Goal: Task Accomplishment & Management: Manage account settings

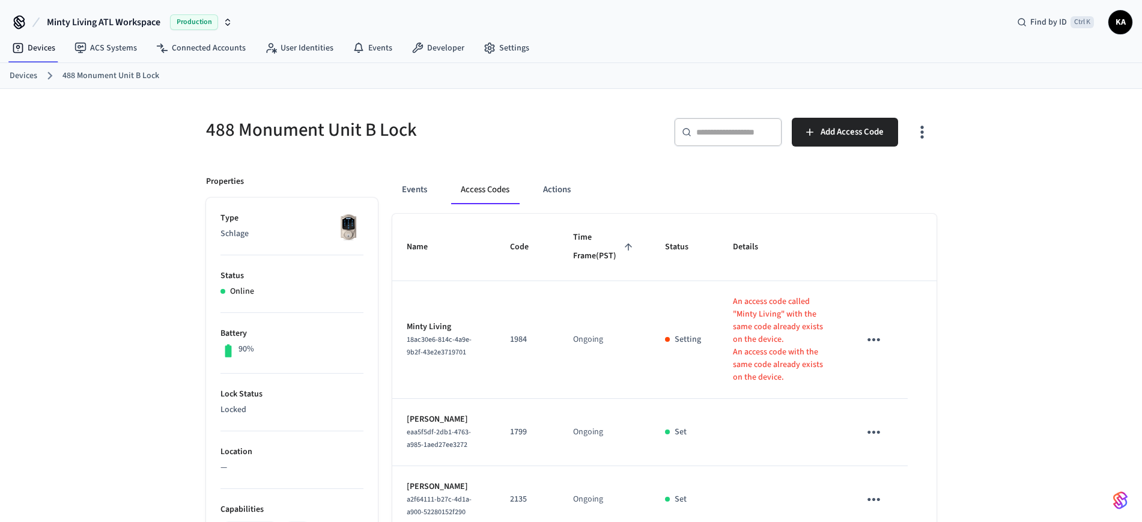
click at [26, 77] on link "Devices" at bounding box center [24, 76] width 28 height 13
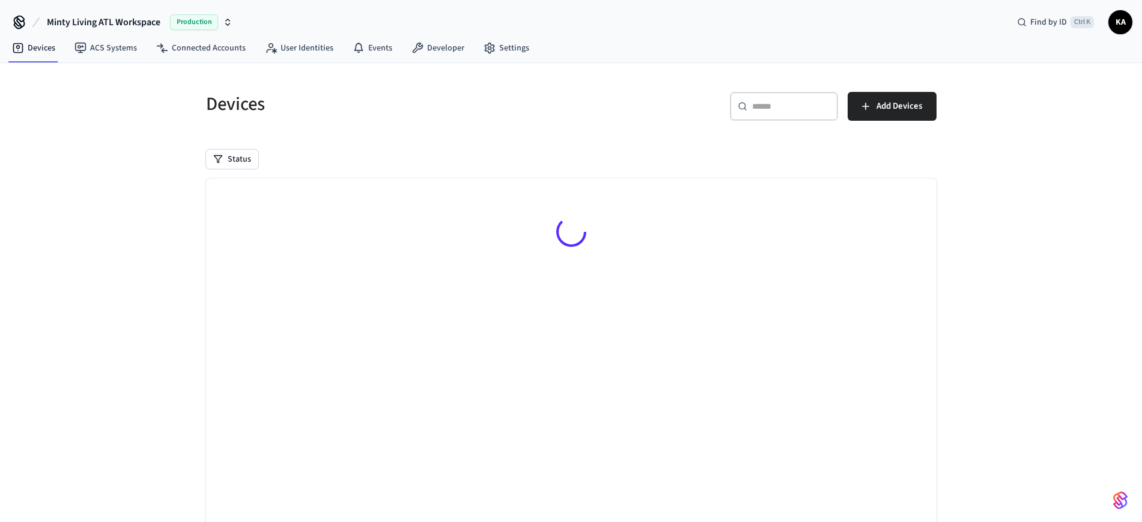
click at [757, 117] on div "​ ​" at bounding box center [784, 106] width 108 height 29
paste input "**********"
type input "**********"
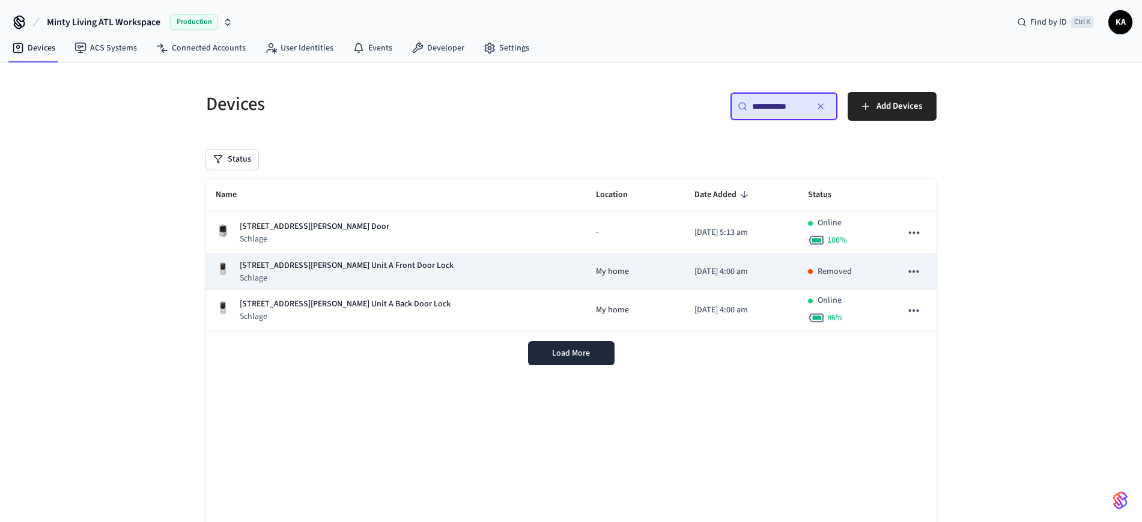
click at [410, 275] on div "1085 [PERSON_NAME] St NE Unit A Front Door Lock Schlage" at bounding box center [396, 272] width 361 height 25
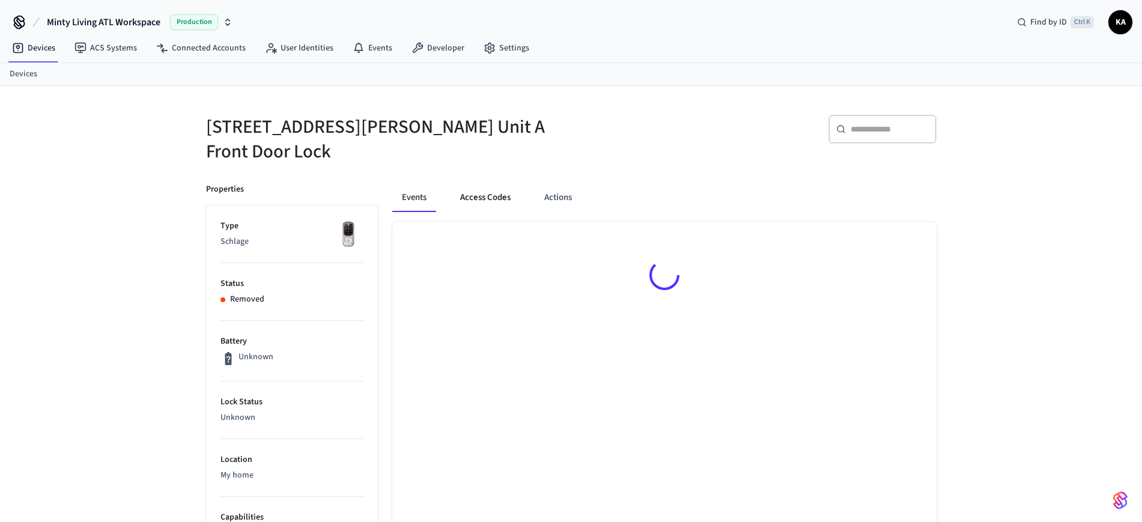
click at [488, 183] on button "Access Codes" at bounding box center [486, 197] width 70 height 29
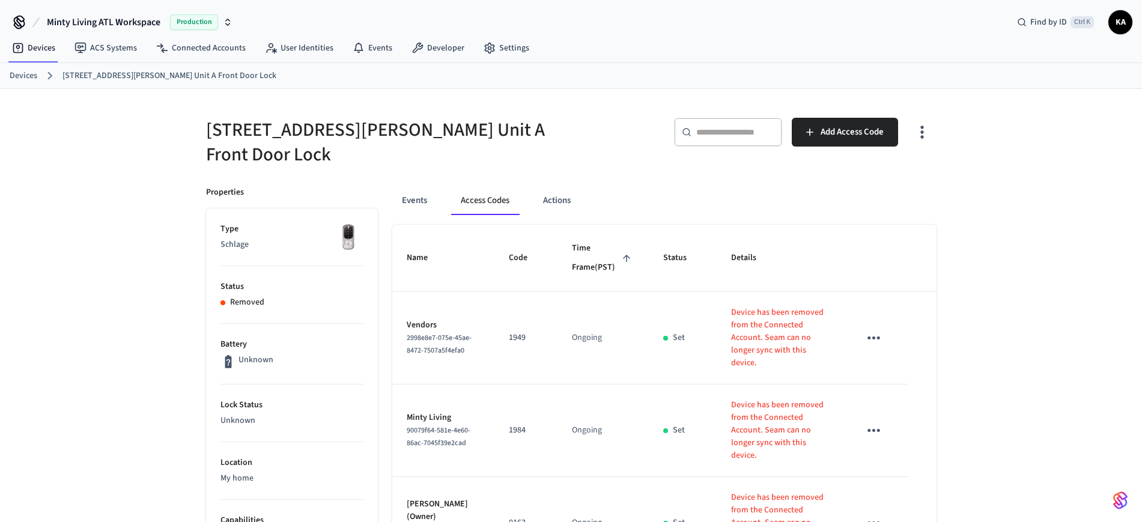
click at [22, 76] on link "Devices" at bounding box center [24, 76] width 28 height 13
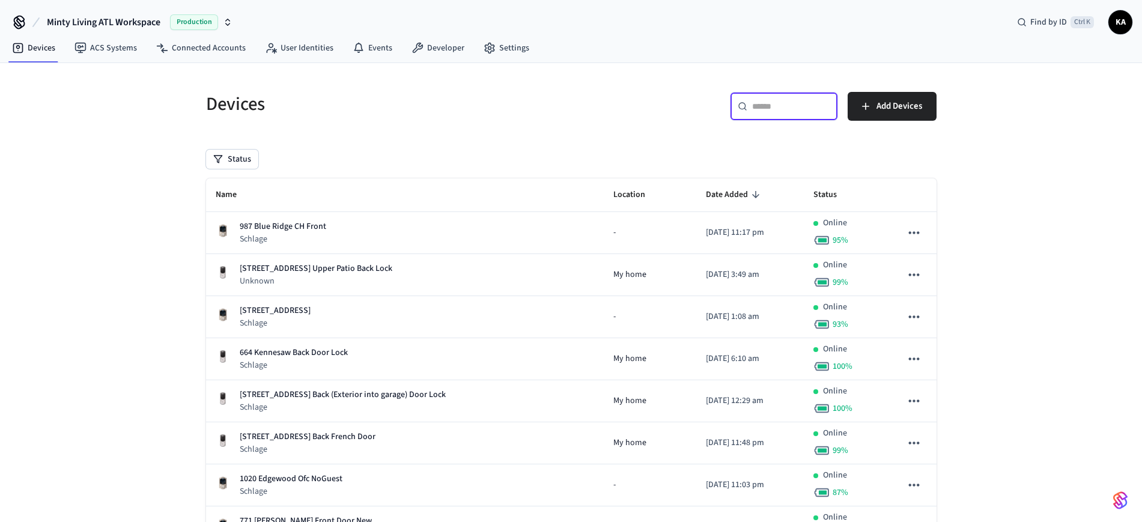
click at [783, 105] on input "text" at bounding box center [791, 106] width 78 height 12
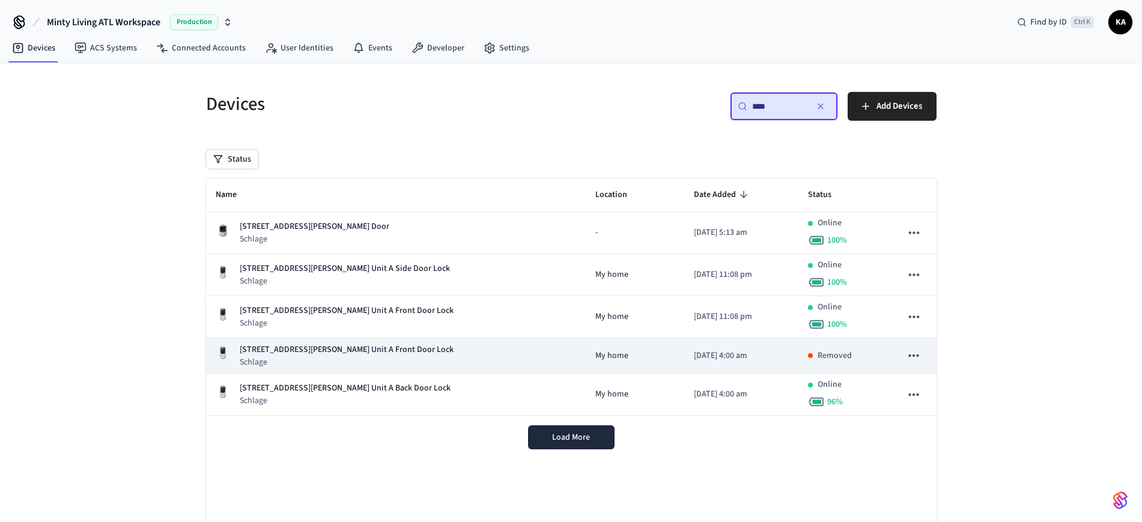
type input "****"
click at [391, 358] on div "1085 [PERSON_NAME] St NE Unit A Front Door Lock Schlage" at bounding box center [396, 356] width 360 height 25
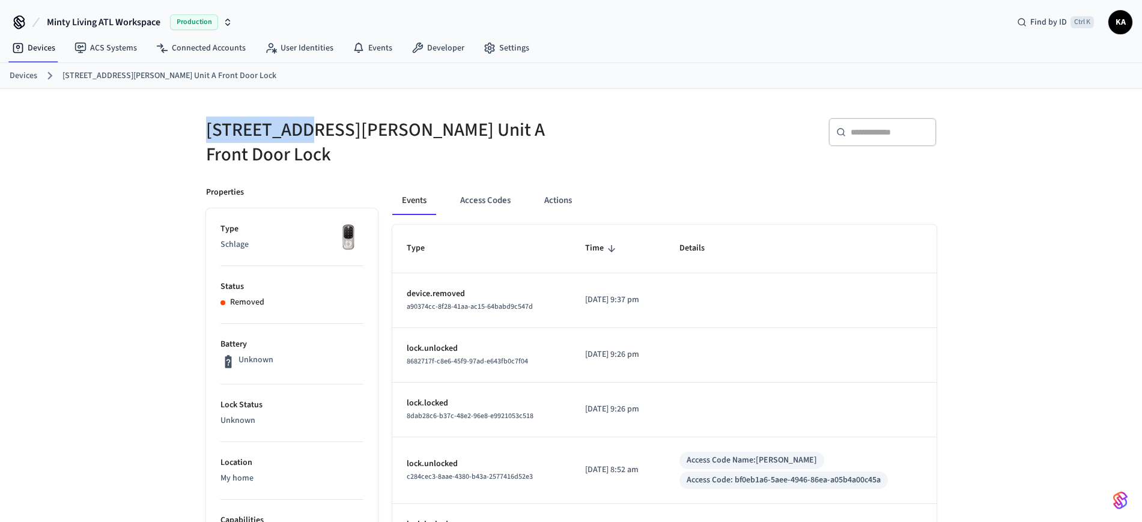
drag, startPoint x: 202, startPoint y: 126, endPoint x: 299, endPoint y: 139, distance: 98.2
click at [300, 139] on div "[STREET_ADDRESS][PERSON_NAME] Unit A Front Door Lock" at bounding box center [378, 135] width 372 height 64
copy h5 "1085 [PERSON_NAME]"
click at [25, 74] on link "Devices" at bounding box center [24, 76] width 28 height 13
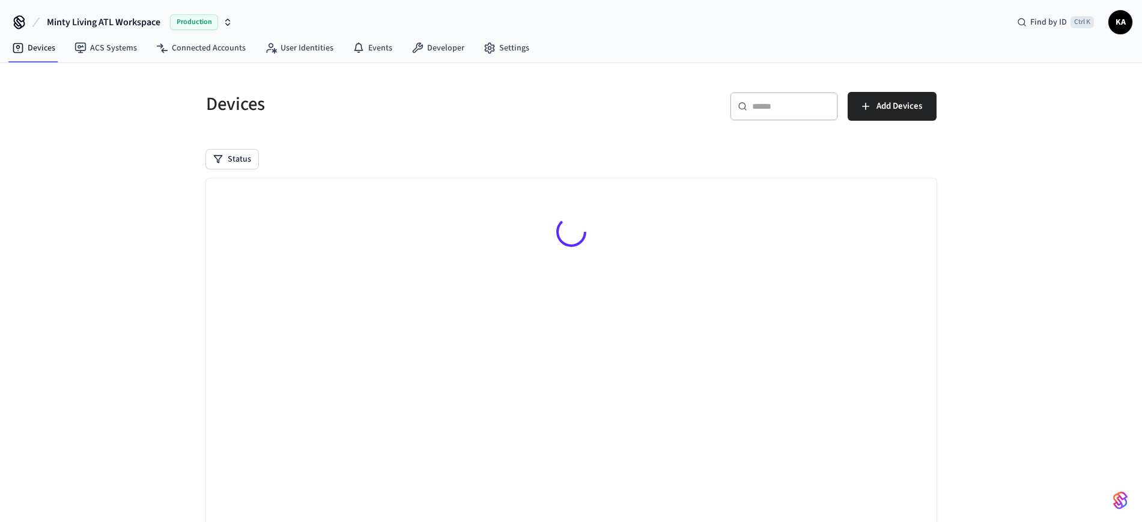
click at [788, 108] on input "text" at bounding box center [791, 106] width 78 height 12
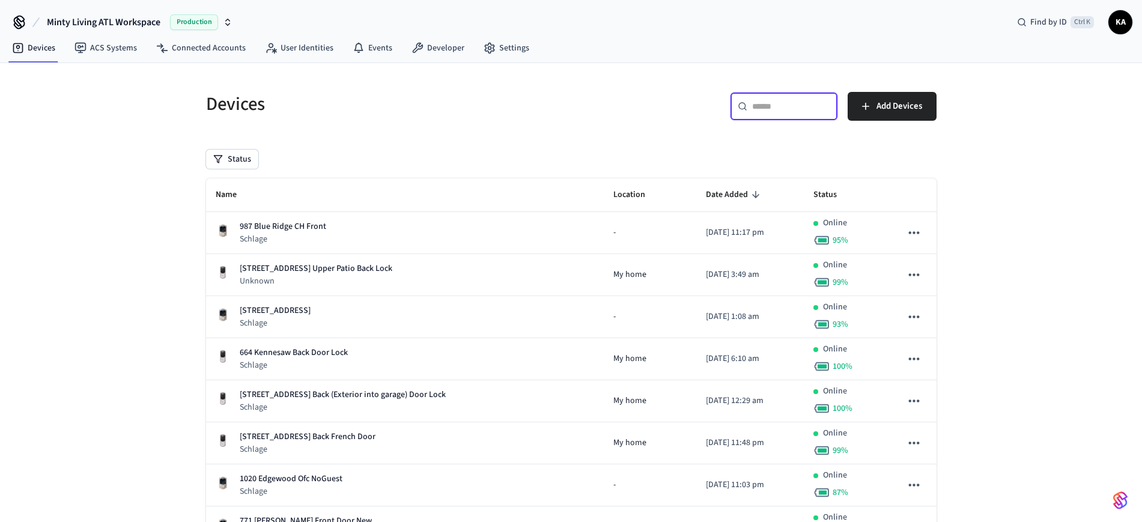
paste input "**********"
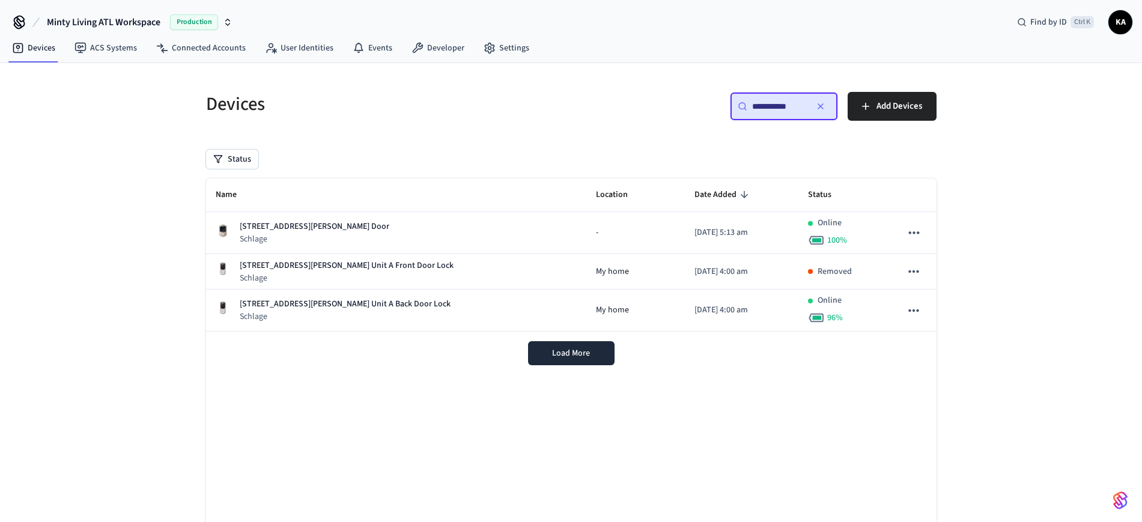
type input "**********"
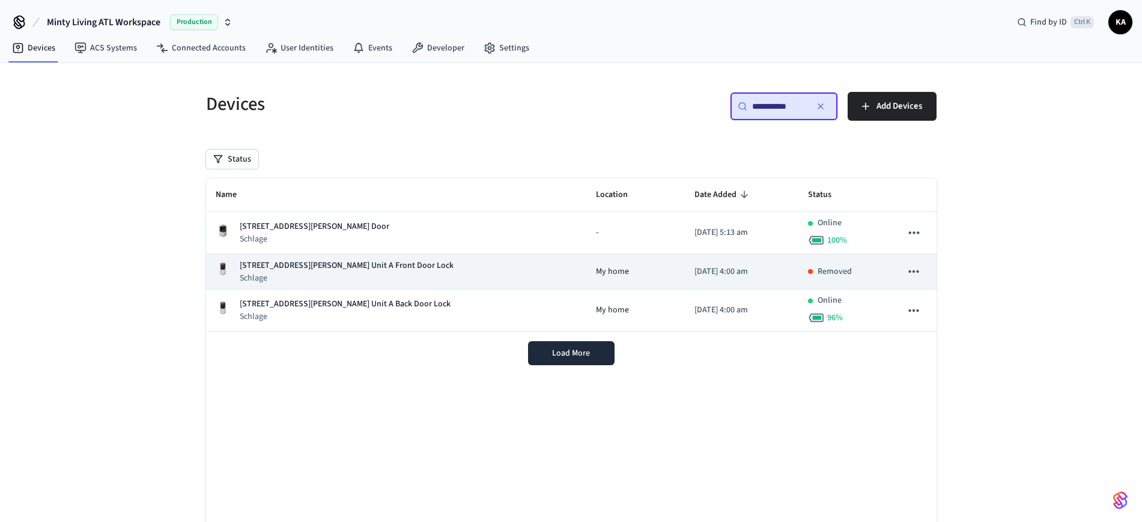
click at [457, 270] on div "1085 [PERSON_NAME] St NE Unit A Front Door Lock Schlage" at bounding box center [396, 272] width 361 height 25
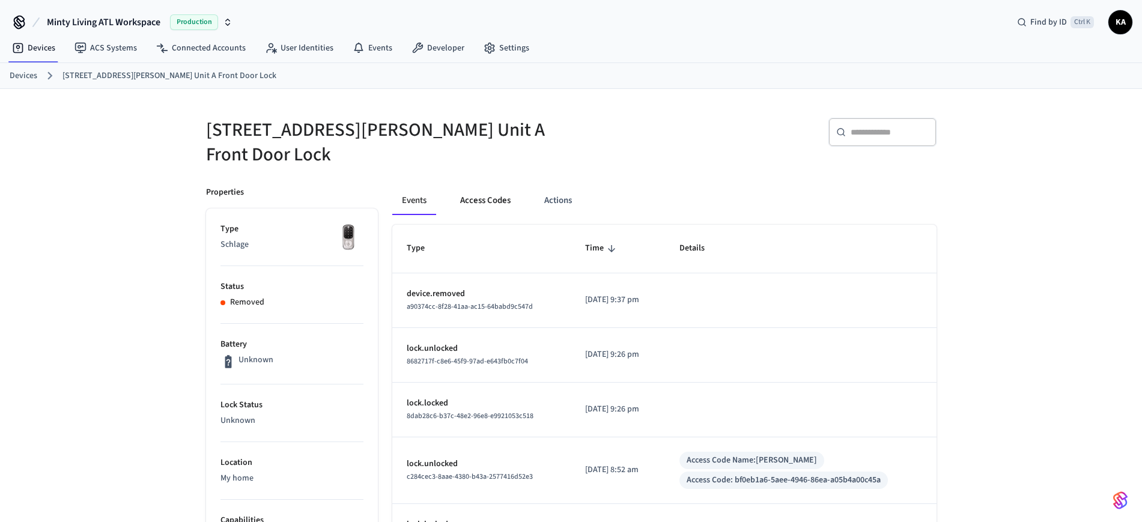
click at [478, 186] on button "Access Codes" at bounding box center [486, 200] width 70 height 29
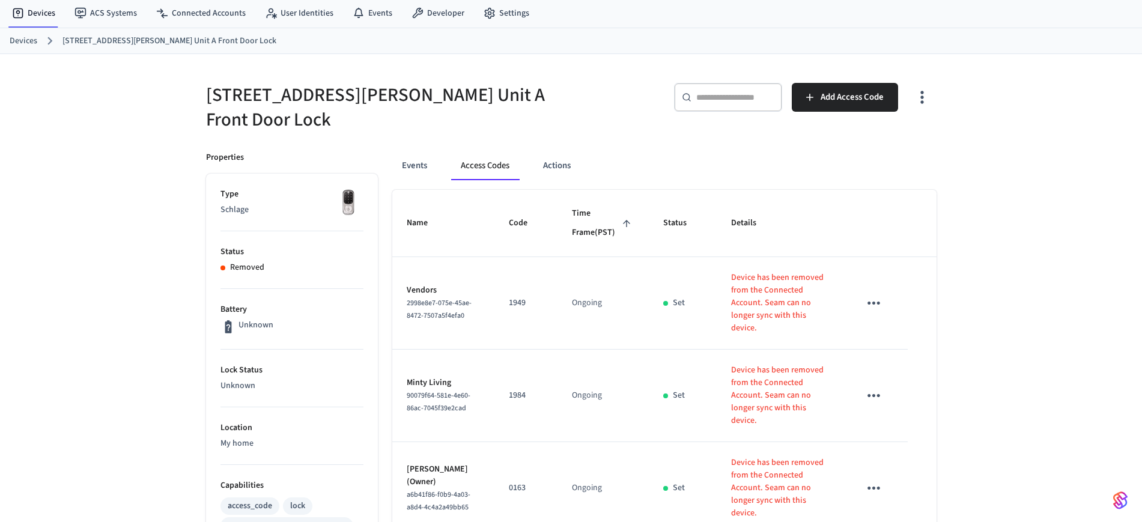
scroll to position [11, 0]
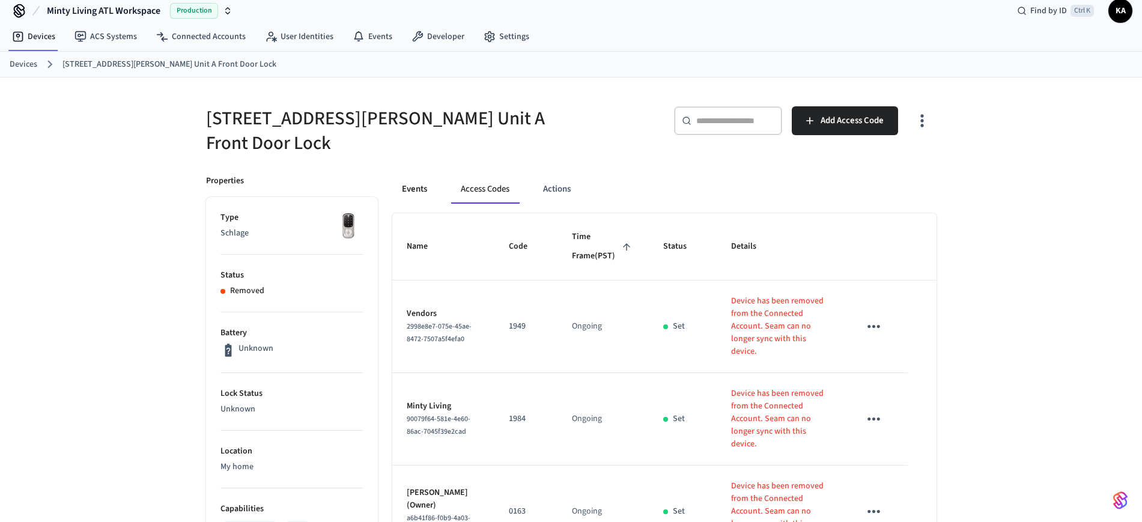
click at [415, 184] on button "Events" at bounding box center [414, 189] width 44 height 29
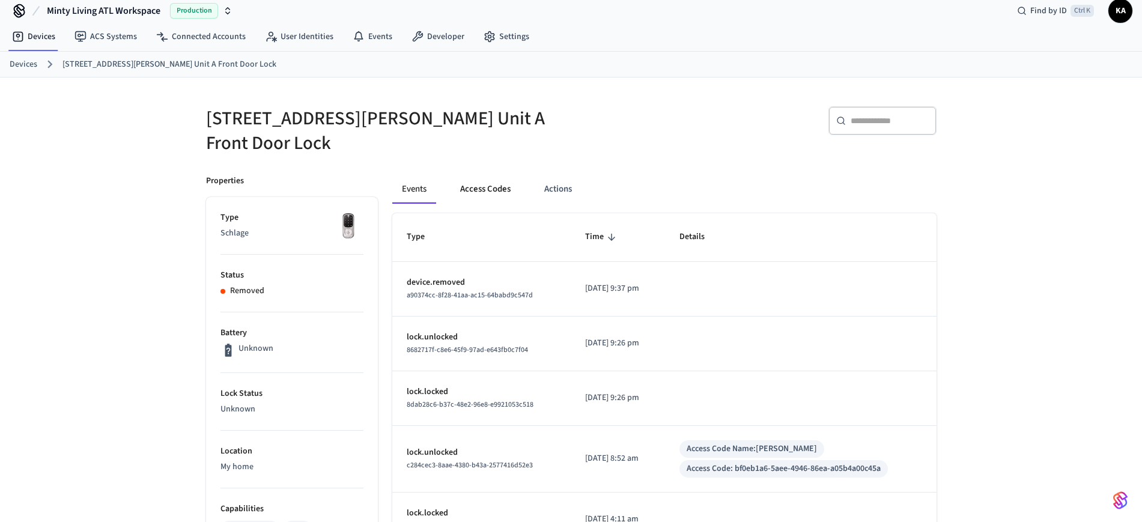
click at [472, 180] on button "Access Codes" at bounding box center [486, 189] width 70 height 29
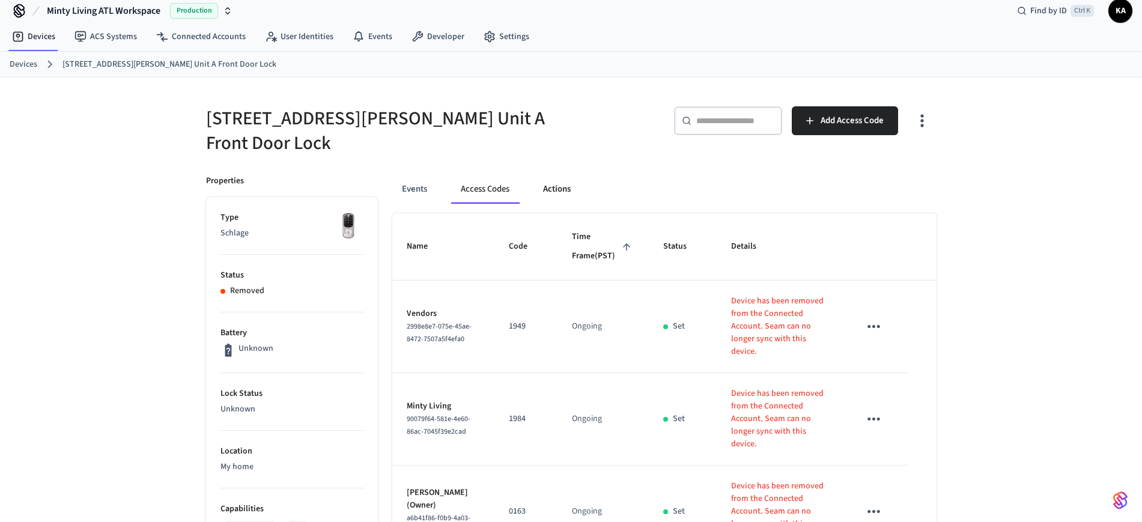
click at [562, 175] on button "Actions" at bounding box center [557, 189] width 47 height 29
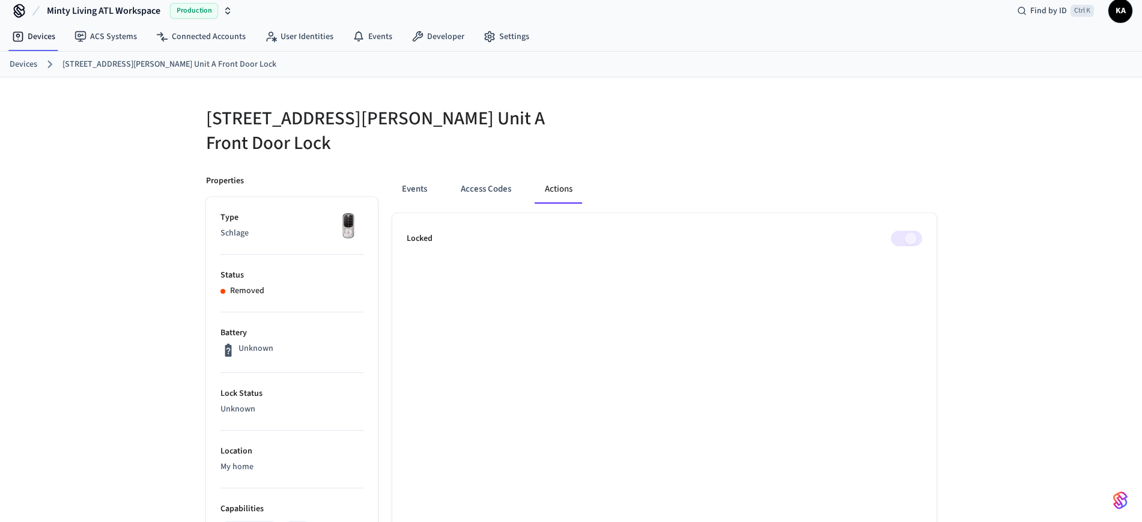
click at [911, 231] on span at bounding box center [906, 239] width 31 height 16
click at [413, 175] on button "Events" at bounding box center [414, 189] width 44 height 29
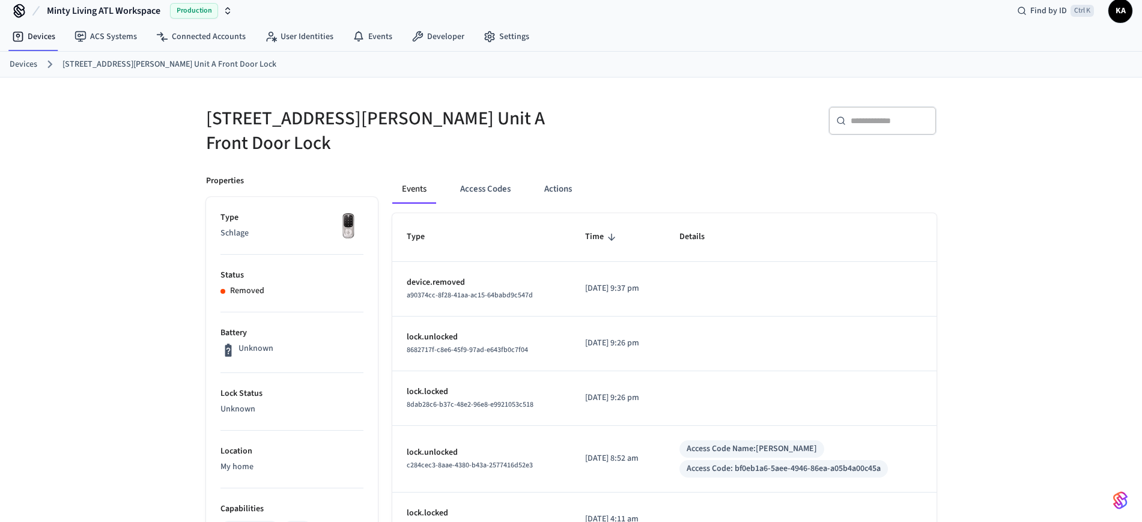
click at [31, 65] on link "Devices" at bounding box center [24, 64] width 28 height 13
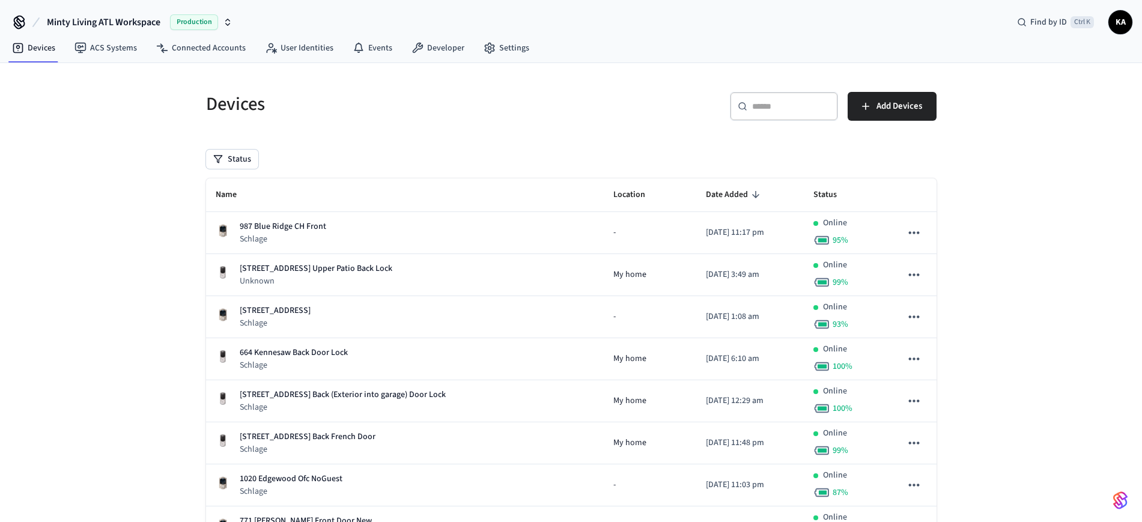
click at [768, 117] on div "​ ​" at bounding box center [784, 106] width 108 height 29
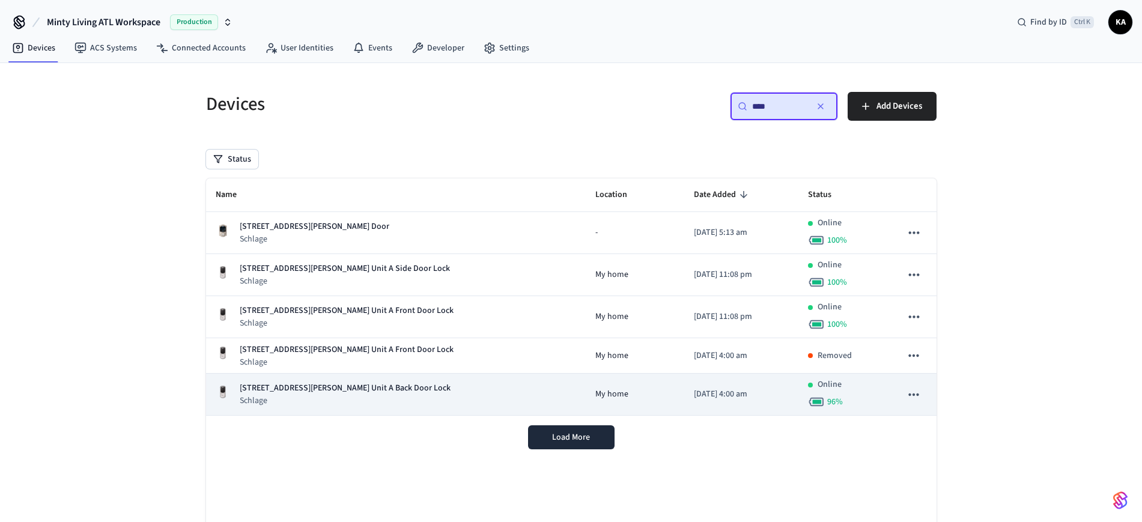
type input "****"
click at [431, 395] on div "[GEOGRAPHIC_DATA][PERSON_NAME] Unit A Back Door Lock Schlage" at bounding box center [396, 394] width 360 height 25
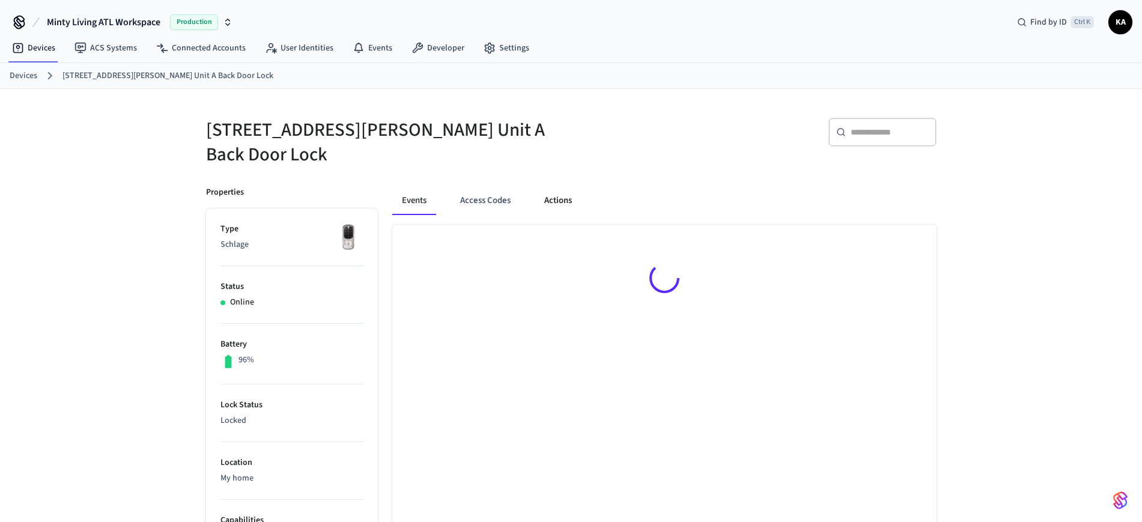
click at [549, 187] on button "Actions" at bounding box center [558, 200] width 47 height 29
click at [470, 189] on button "Access Codes" at bounding box center [486, 200] width 70 height 29
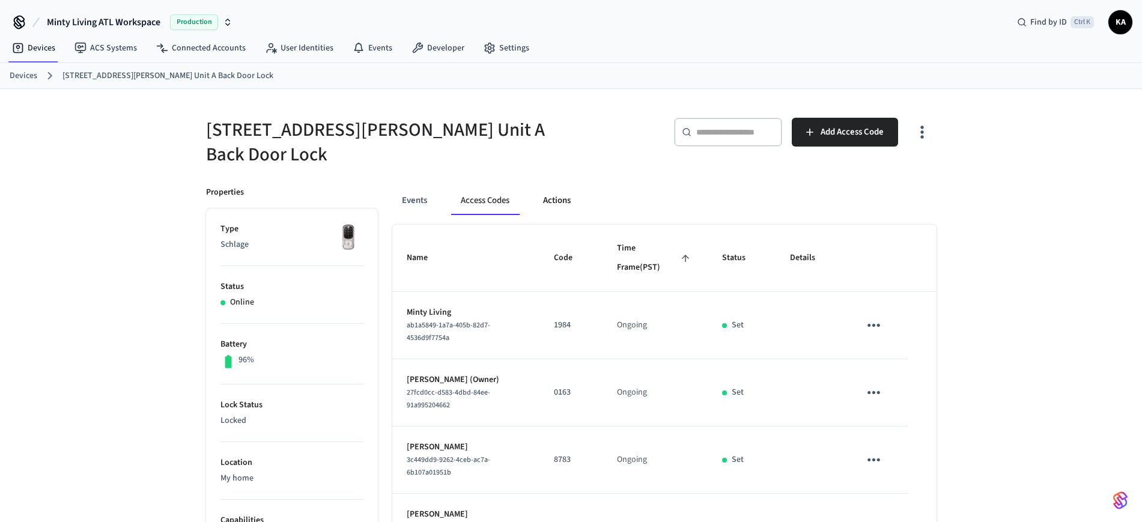
click at [556, 186] on button "Actions" at bounding box center [557, 200] width 47 height 29
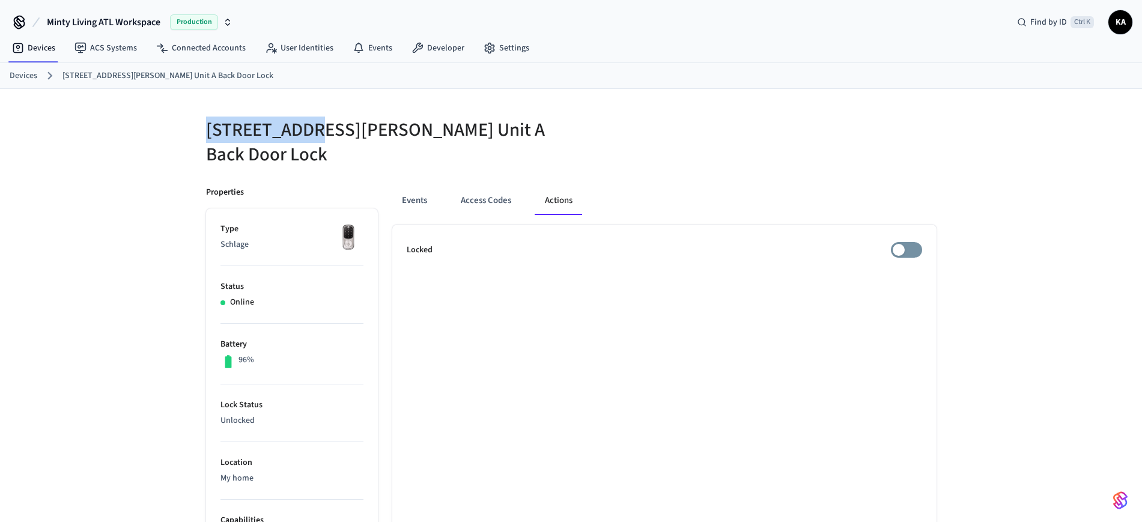
drag, startPoint x: 189, startPoint y: 123, endPoint x: 306, endPoint y: 144, distance: 118.4
click at [306, 144] on div "[STREET_ADDRESS][PERSON_NAME] Unit A Back Door Lock Properties Type Schlage Sta…" at bounding box center [571, 479] width 769 height 780
copy h5 "1085 [PERSON_NAME]"
click at [23, 76] on link "Devices" at bounding box center [24, 76] width 28 height 13
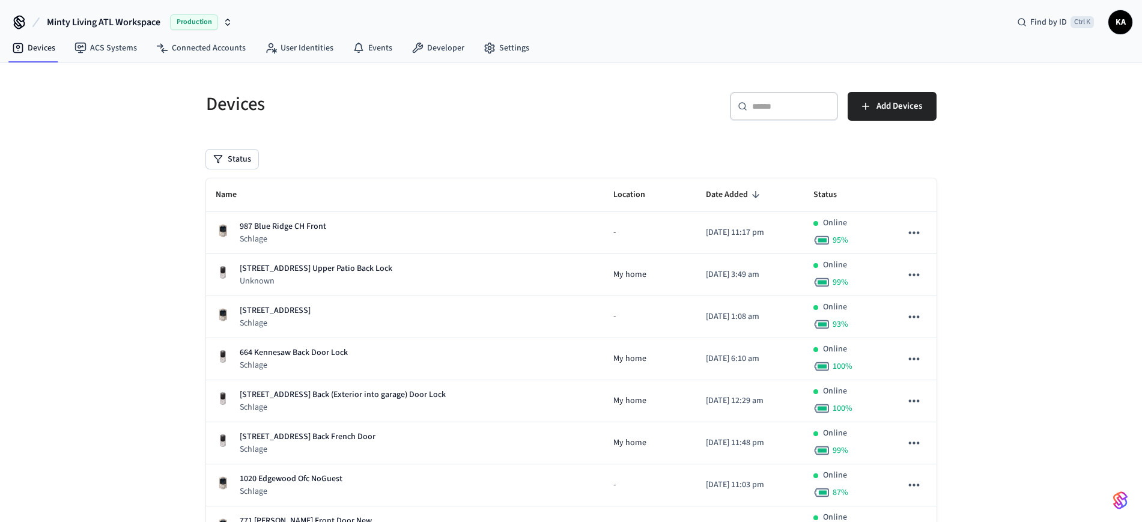
click at [809, 101] on input "text" at bounding box center [791, 106] width 78 height 12
paste input "**********"
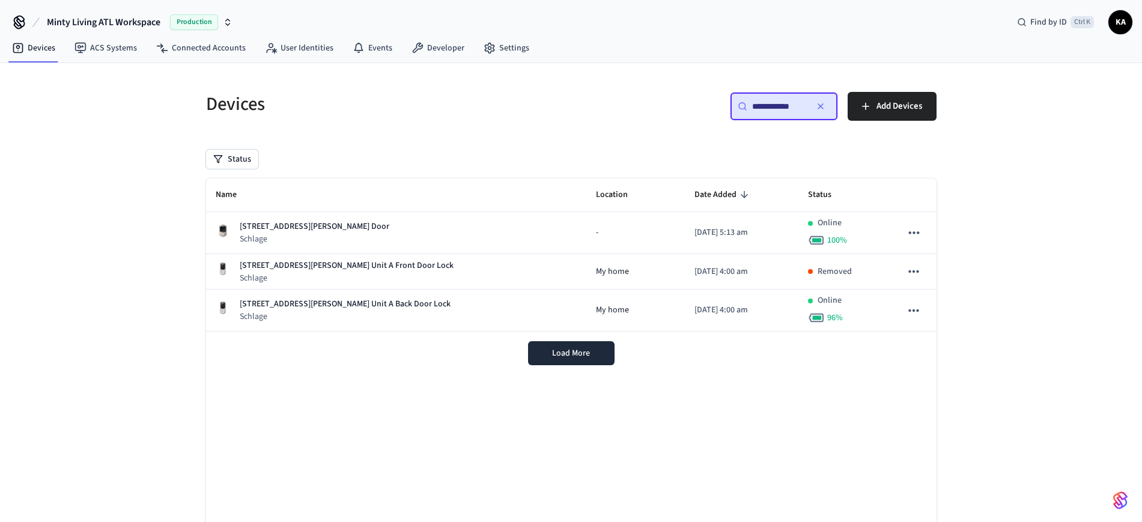
type input "**********"
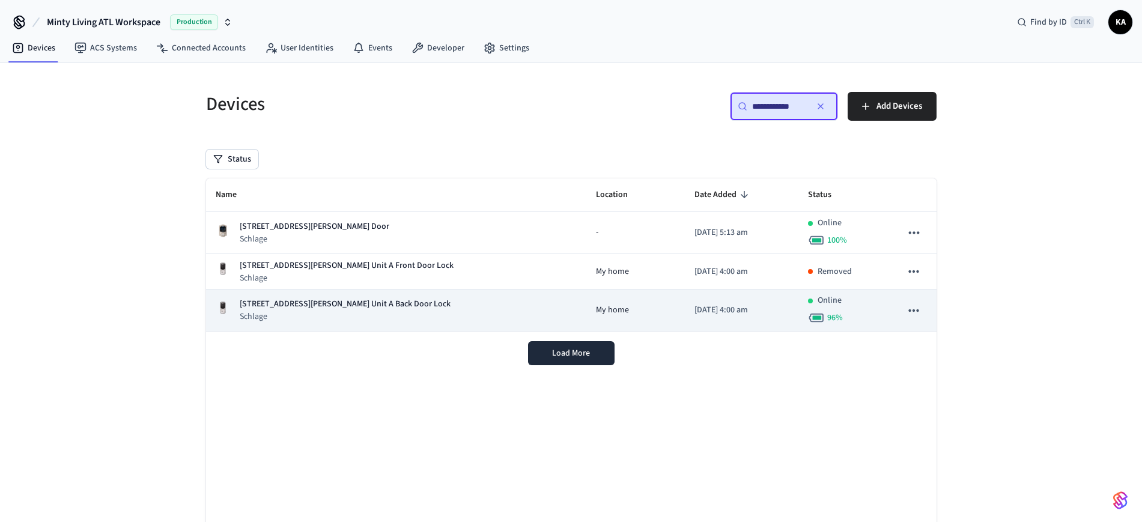
click at [427, 309] on div "[GEOGRAPHIC_DATA][PERSON_NAME] Unit A Back Door Lock Schlage" at bounding box center [396, 310] width 361 height 25
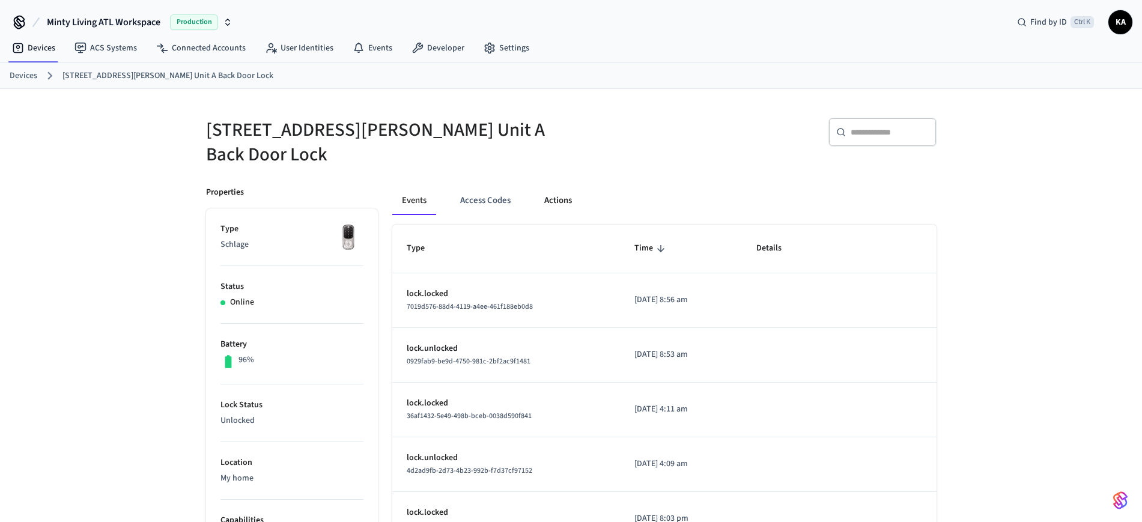
click at [550, 188] on button "Actions" at bounding box center [558, 200] width 47 height 29
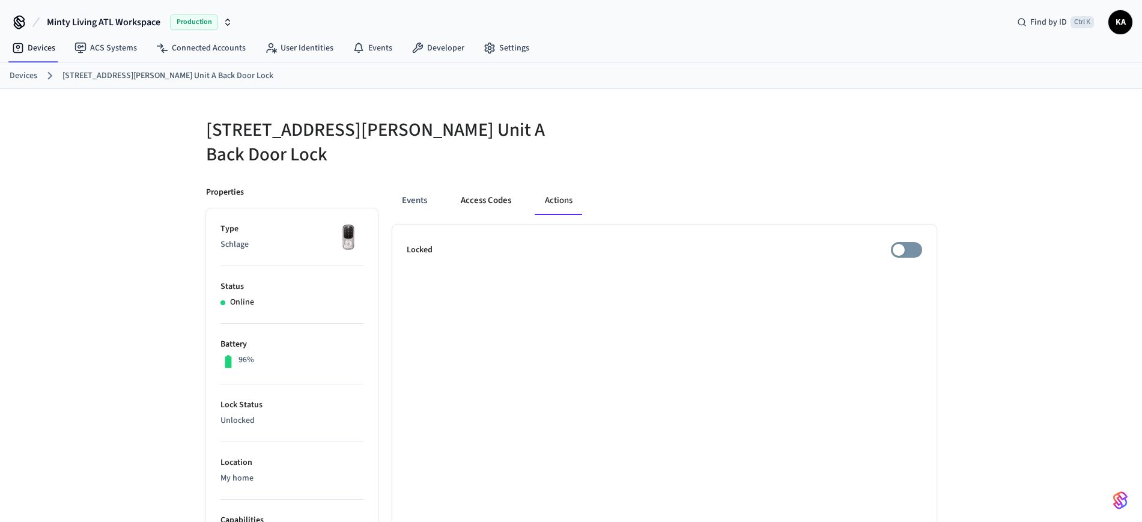
click at [484, 188] on button "Access Codes" at bounding box center [486, 200] width 70 height 29
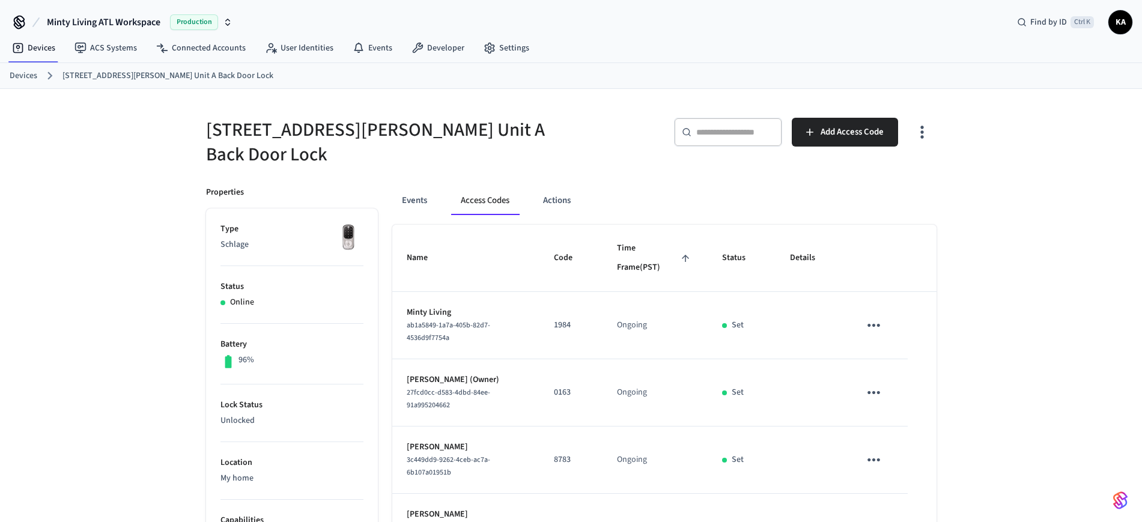
click at [25, 71] on link "Devices" at bounding box center [24, 76] width 28 height 13
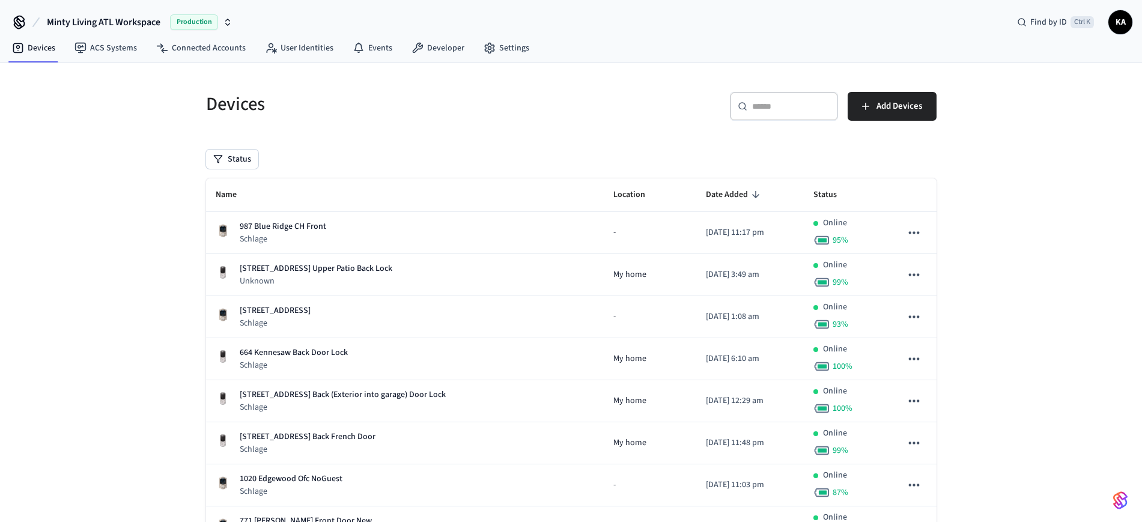
click at [758, 111] on input "text" at bounding box center [791, 106] width 78 height 12
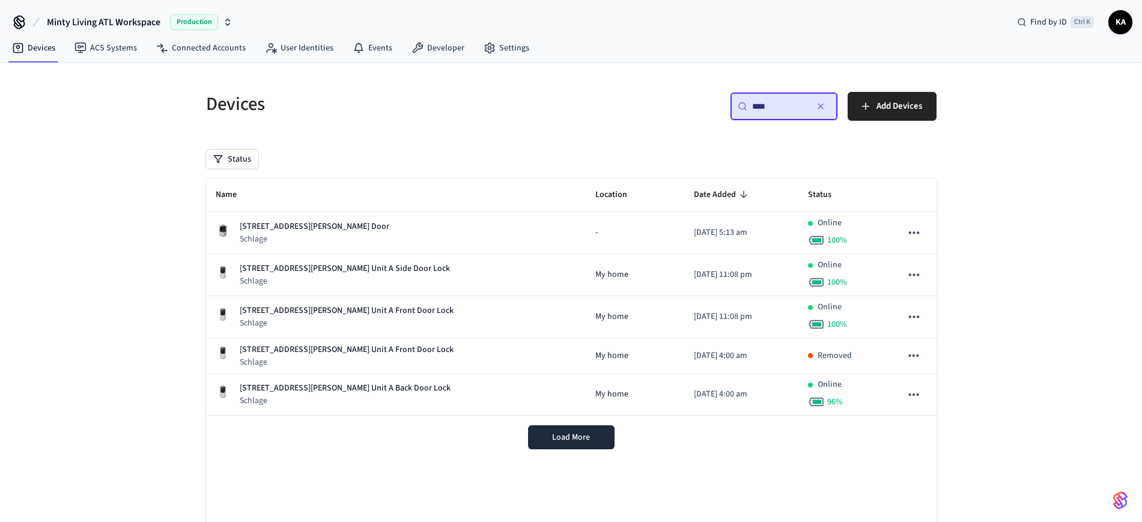
type input "****"
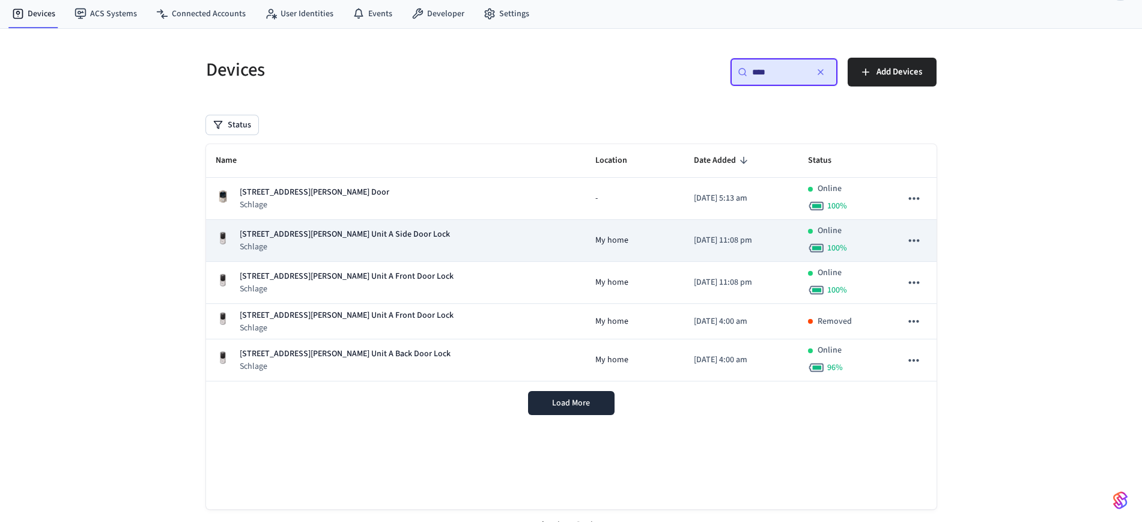
scroll to position [53, 0]
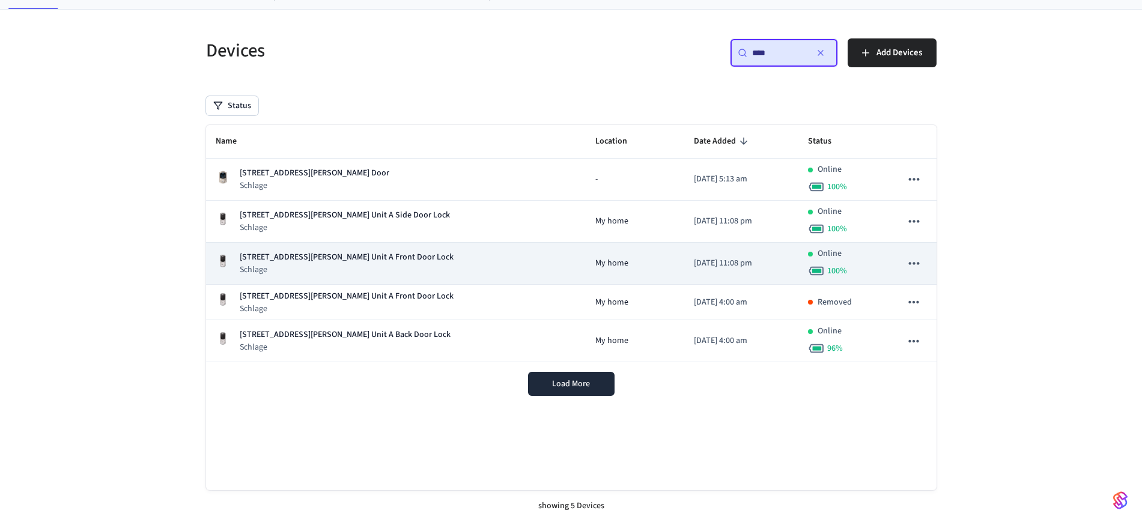
click at [409, 260] on div "[STREET_ADDRESS][PERSON_NAME] Unit A Front Door Lock Schlage" at bounding box center [396, 263] width 360 height 25
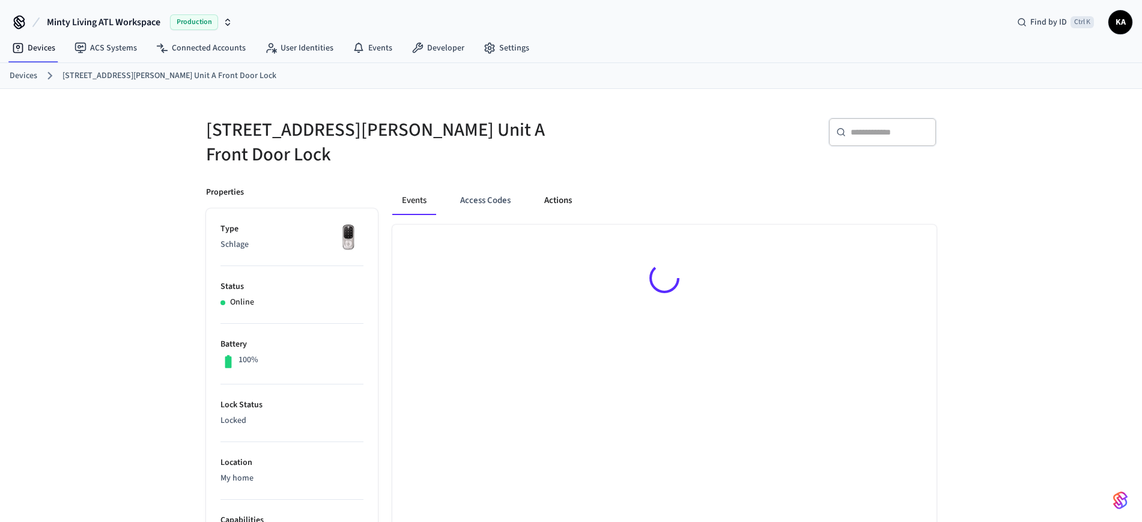
click at [545, 186] on button "Actions" at bounding box center [558, 200] width 47 height 29
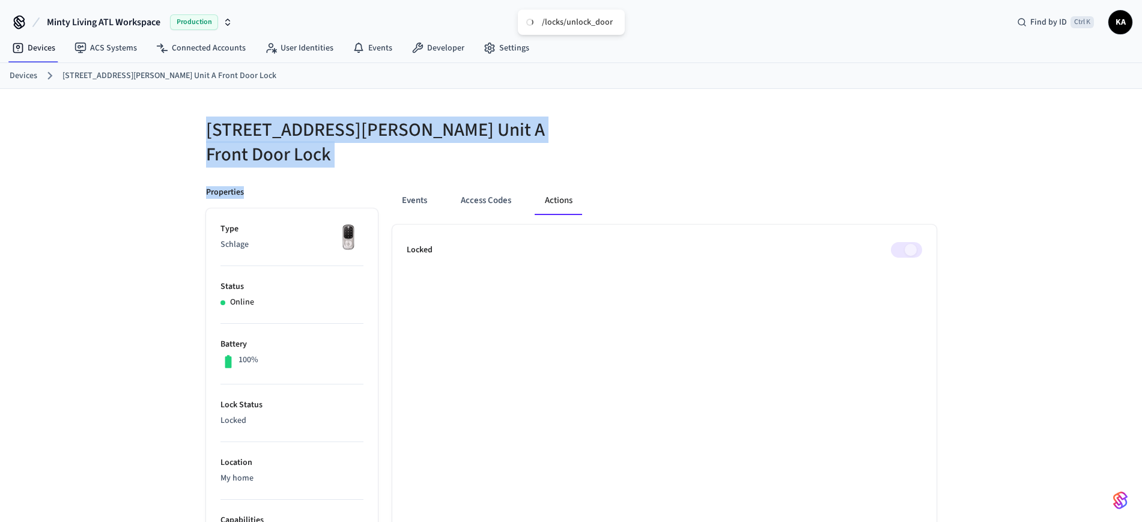
drag, startPoint x: 201, startPoint y: 132, endPoint x: 288, endPoint y: 157, distance: 90.9
click at [288, 157] on div "[STREET_ADDRESS][PERSON_NAME] A Front Door Lock Properties Type Schlage Status …" at bounding box center [571, 486] width 750 height 766
click at [198, 145] on div "[STREET_ADDRESS][PERSON_NAME] Unit A Front Door Lock" at bounding box center [378, 135] width 372 height 64
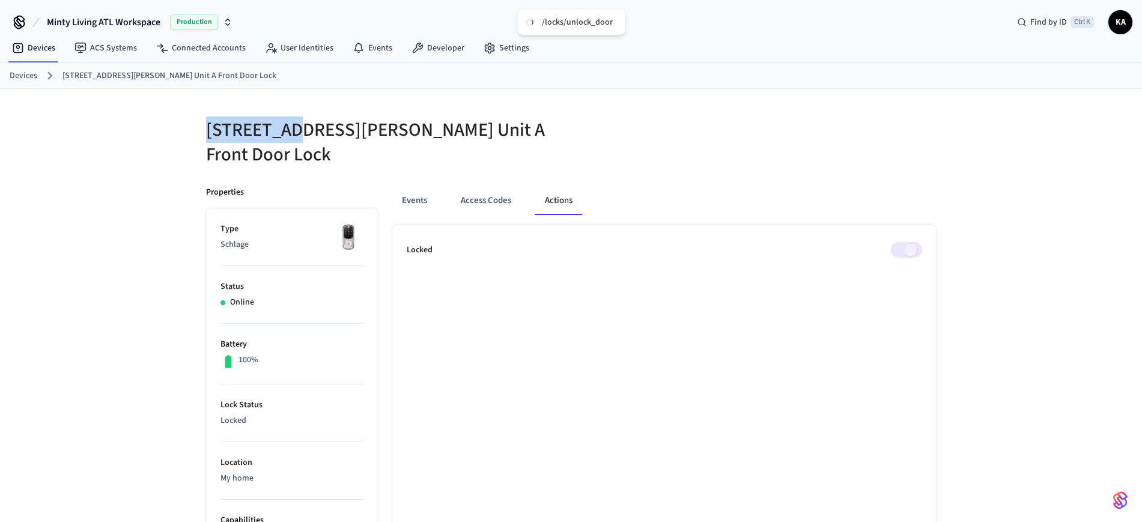
drag, startPoint x: 204, startPoint y: 128, endPoint x: 286, endPoint y: 144, distance: 83.8
click at [286, 144] on div "[STREET_ADDRESS][PERSON_NAME] Unit A Front Door Lock" at bounding box center [378, 135] width 372 height 64
copy h5 "1085 [PERSON_NAME]"
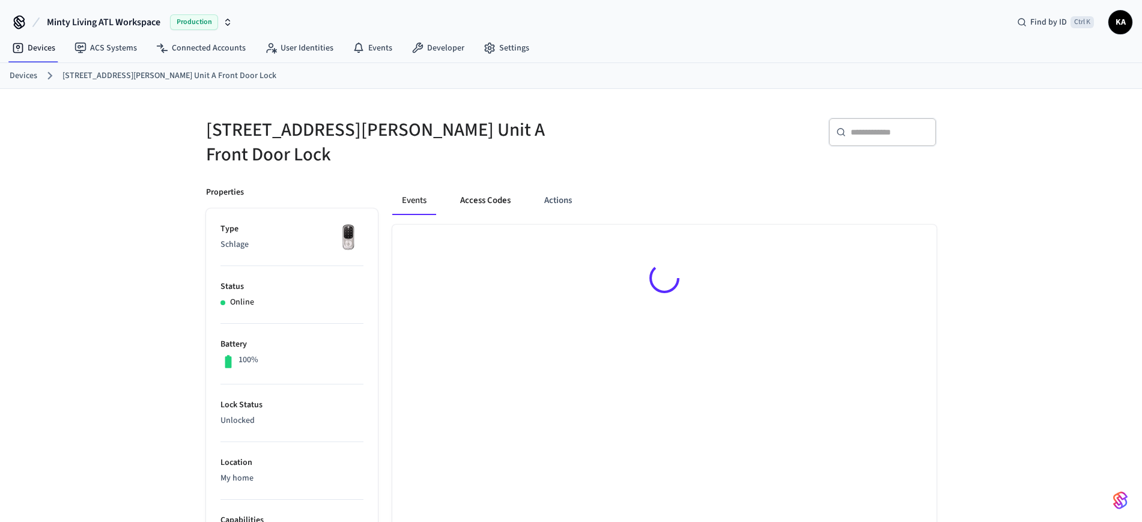
click at [476, 189] on button "Access Codes" at bounding box center [486, 200] width 70 height 29
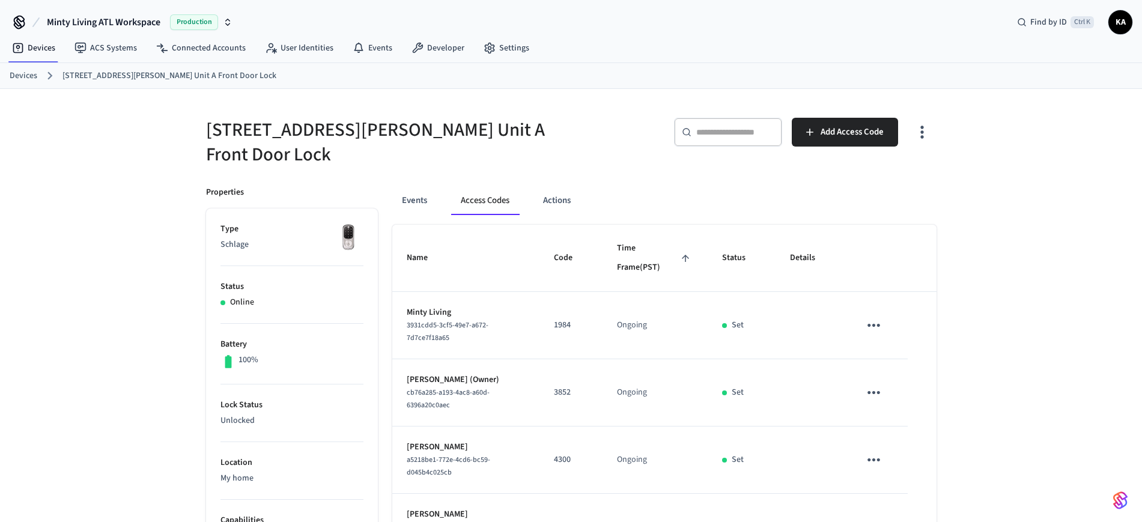
drag, startPoint x: 23, startPoint y: 70, endPoint x: 261, endPoint y: 112, distance: 241.7
click at [23, 70] on link "Devices" at bounding box center [24, 76] width 28 height 13
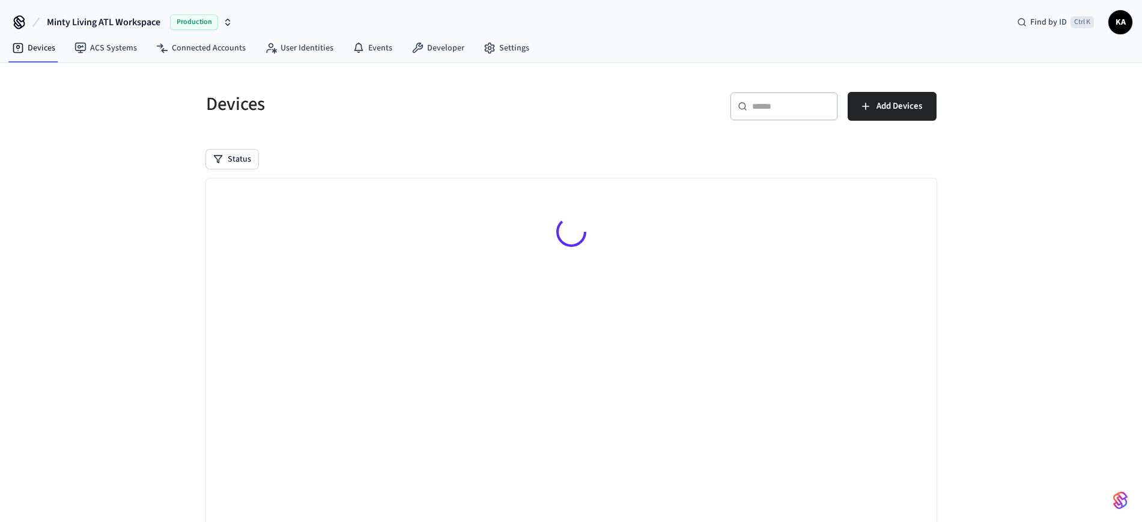
click at [765, 106] on input "text" at bounding box center [791, 106] width 78 height 12
paste input "**********"
type input "**********"
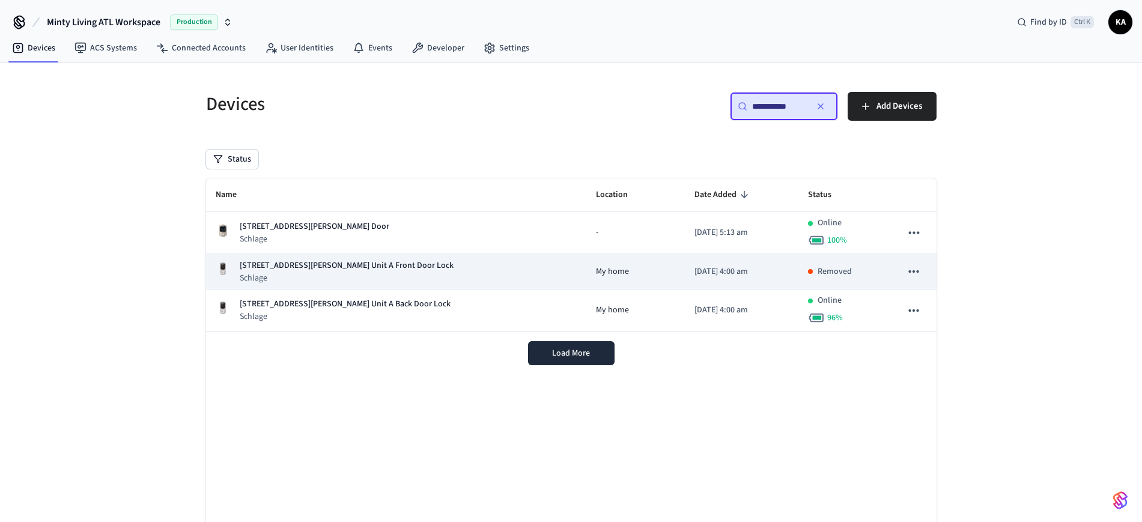
click at [423, 268] on div "1085 [PERSON_NAME] St NE Unit A Front Door Lock Schlage" at bounding box center [396, 272] width 361 height 25
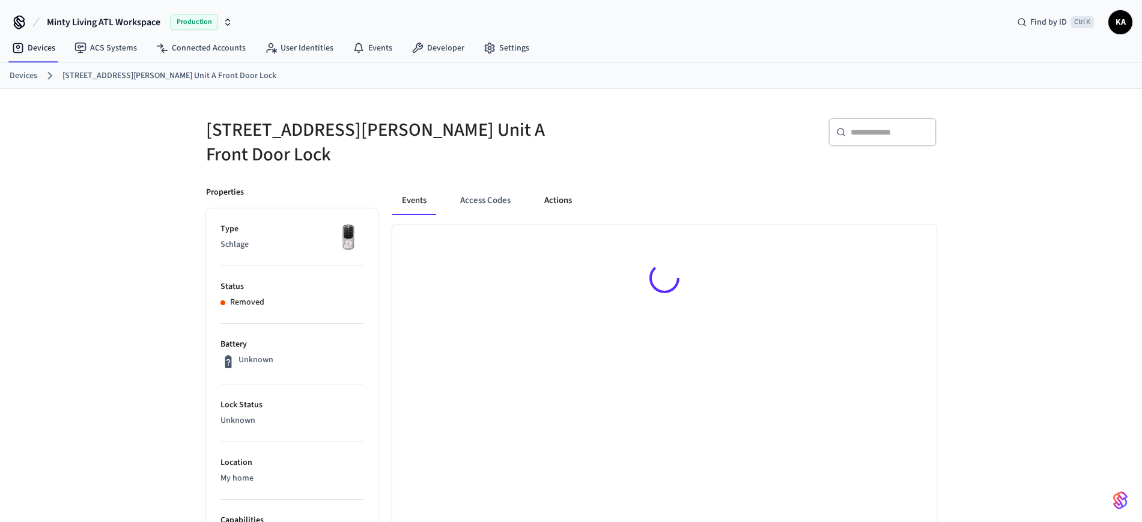
click at [558, 186] on button "Actions" at bounding box center [558, 200] width 47 height 29
click at [908, 242] on span at bounding box center [906, 250] width 31 height 16
click at [906, 242] on span at bounding box center [906, 250] width 31 height 16
drag, startPoint x: 906, startPoint y: 241, endPoint x: 892, endPoint y: 237, distance: 14.3
click at [898, 242] on span at bounding box center [906, 250] width 31 height 16
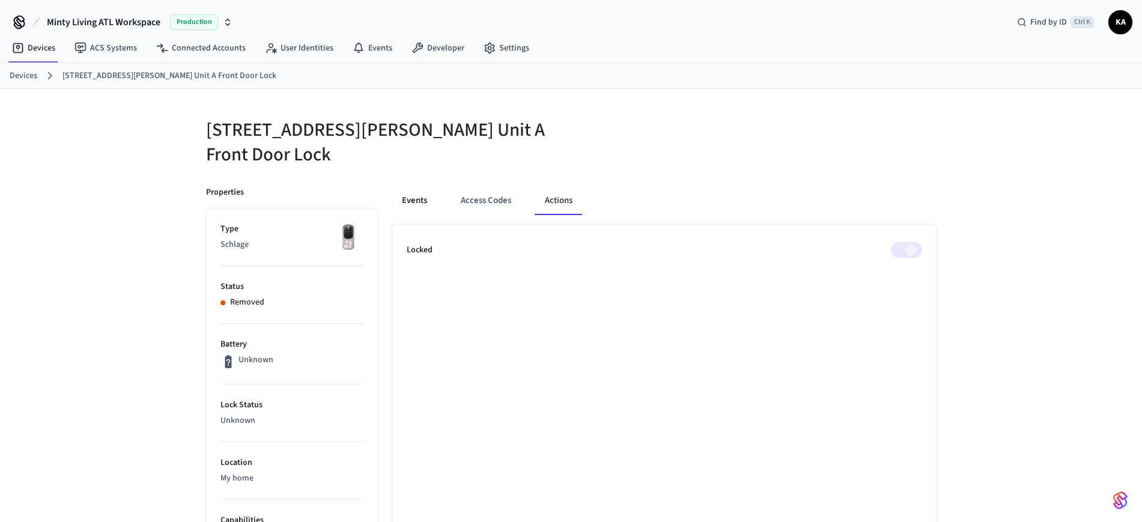
click at [430, 187] on button "Events" at bounding box center [414, 200] width 44 height 29
click at [476, 189] on button "Access Codes" at bounding box center [486, 200] width 70 height 29
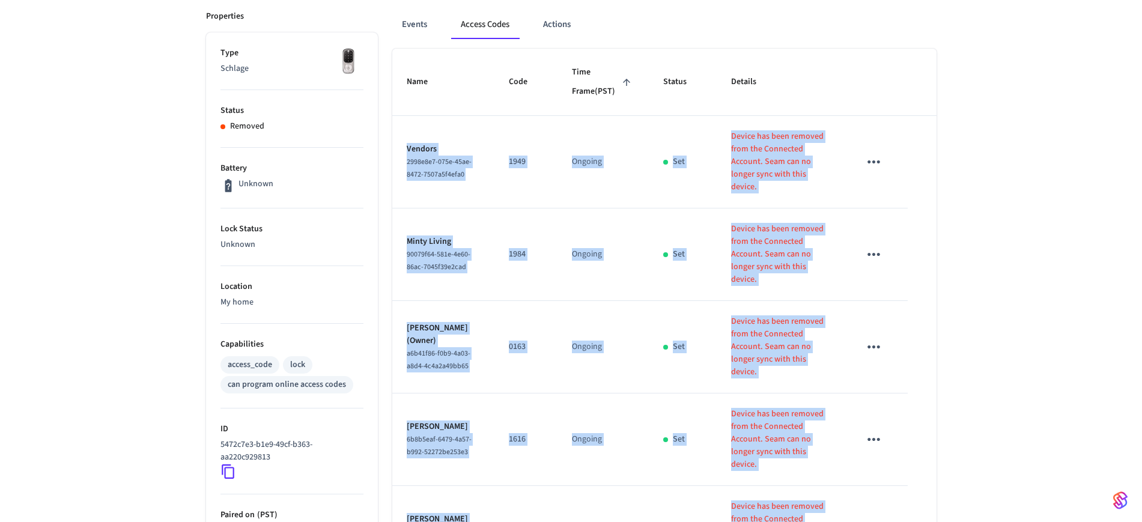
scroll to position [300, 0]
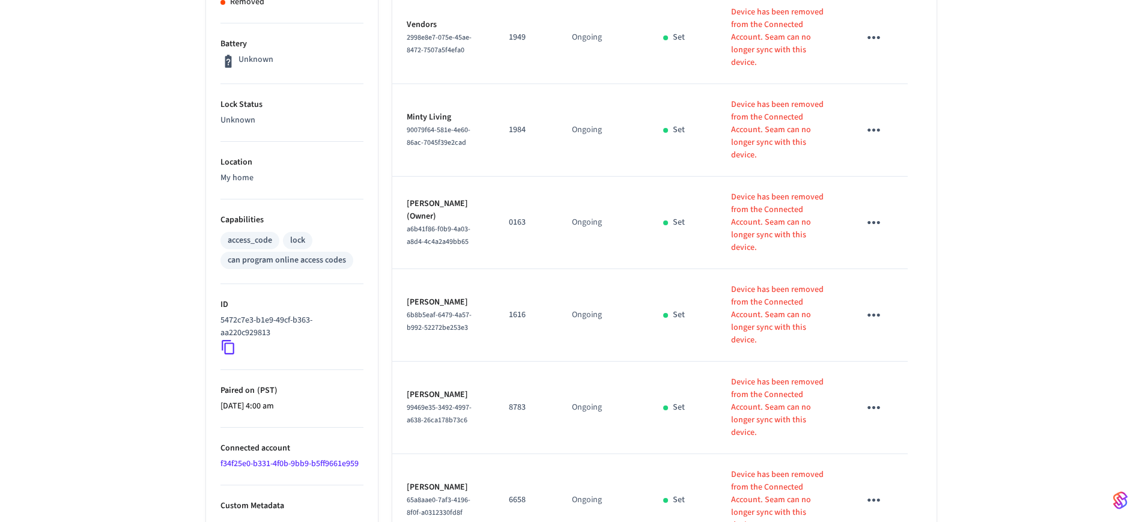
click at [148, 260] on div "1085 Hardee St NE Unit A Front Door Lock ​ ​ Add Access Code Properties Type Sc…" at bounding box center [571, 290] width 1142 height 1002
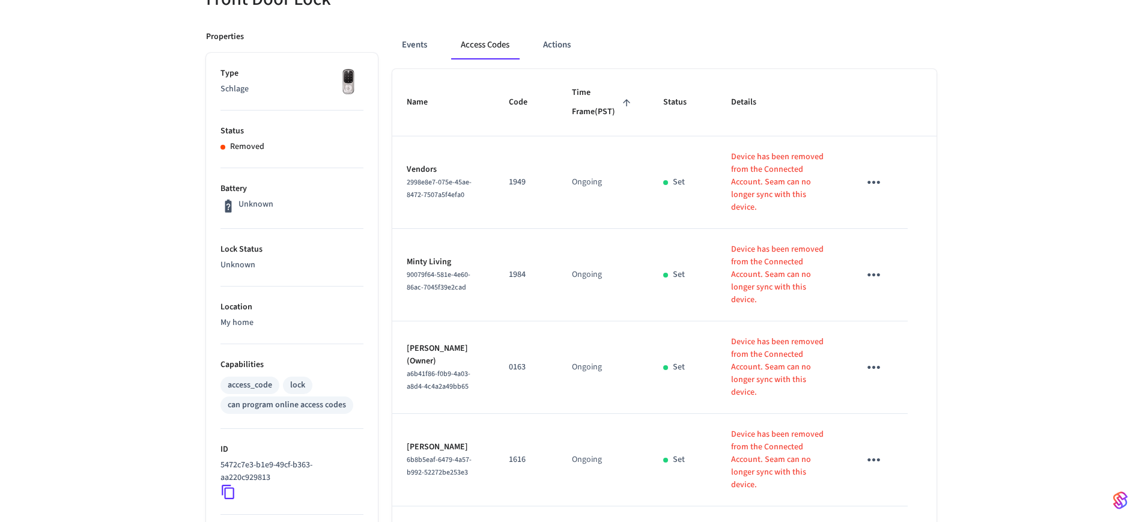
scroll to position [87, 0]
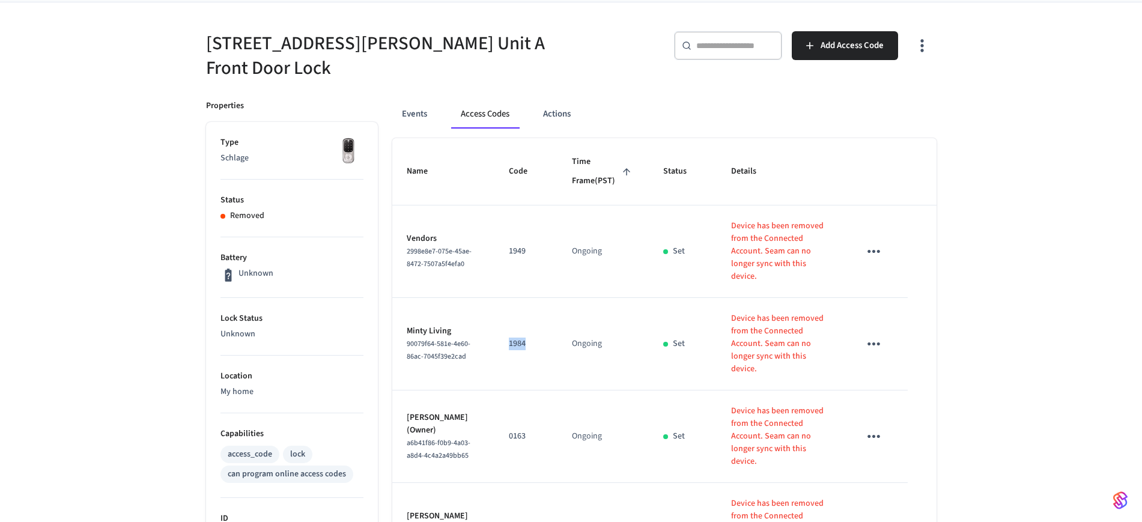
drag, startPoint x: 524, startPoint y: 308, endPoint x: 500, endPoint y: 314, distance: 24.8
click at [500, 314] on td "1984" at bounding box center [525, 344] width 63 height 93
click at [519, 341] on td "1984" at bounding box center [525, 344] width 63 height 93
click at [521, 341] on td "1984" at bounding box center [525, 344] width 63 height 93
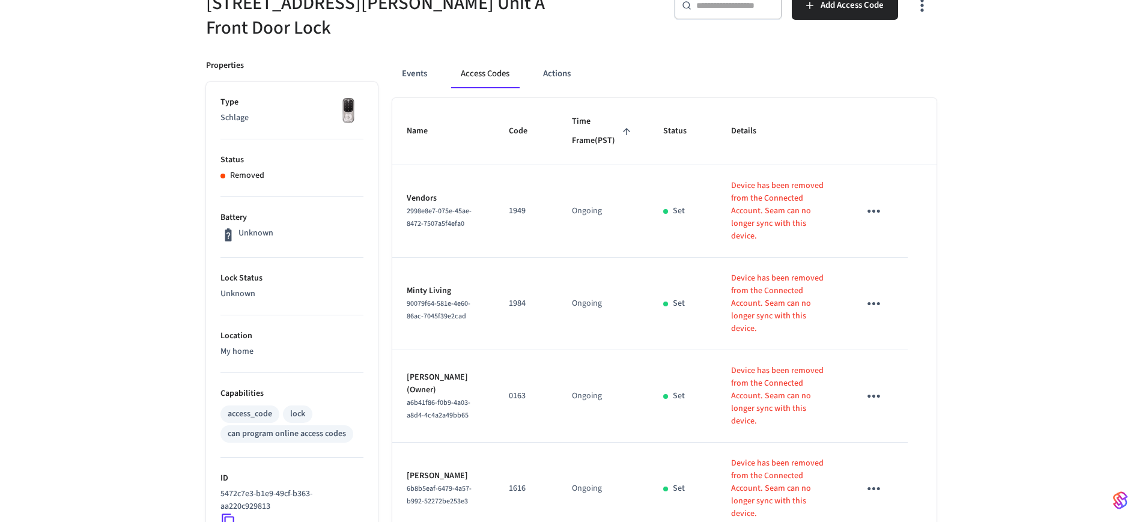
scroll to position [162, 0]
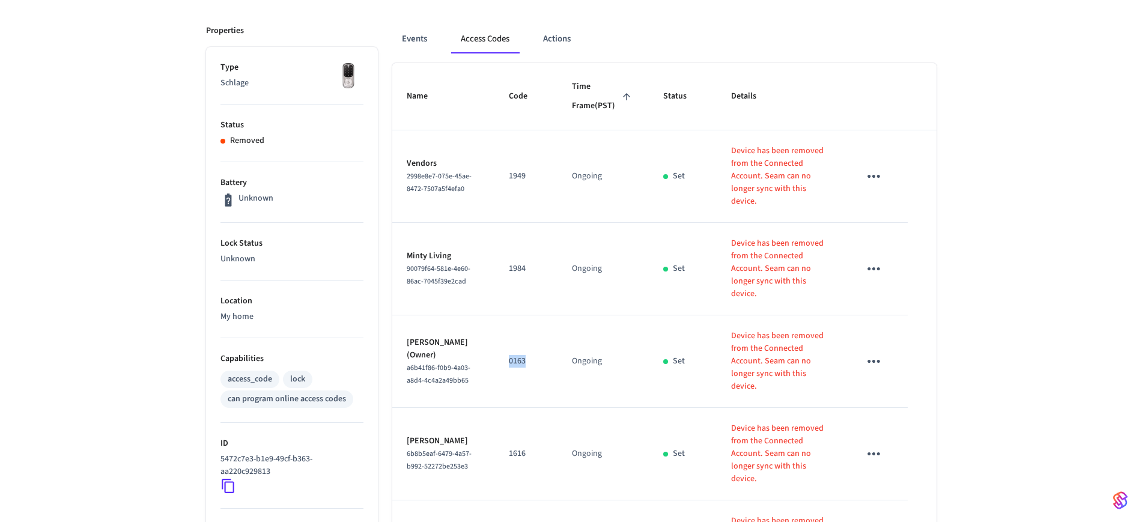
drag, startPoint x: 521, startPoint y: 314, endPoint x: 500, endPoint y: 316, distance: 21.2
click at [500, 316] on td "0163" at bounding box center [525, 361] width 63 height 93
click at [511, 338] on td "0163" at bounding box center [525, 361] width 63 height 93
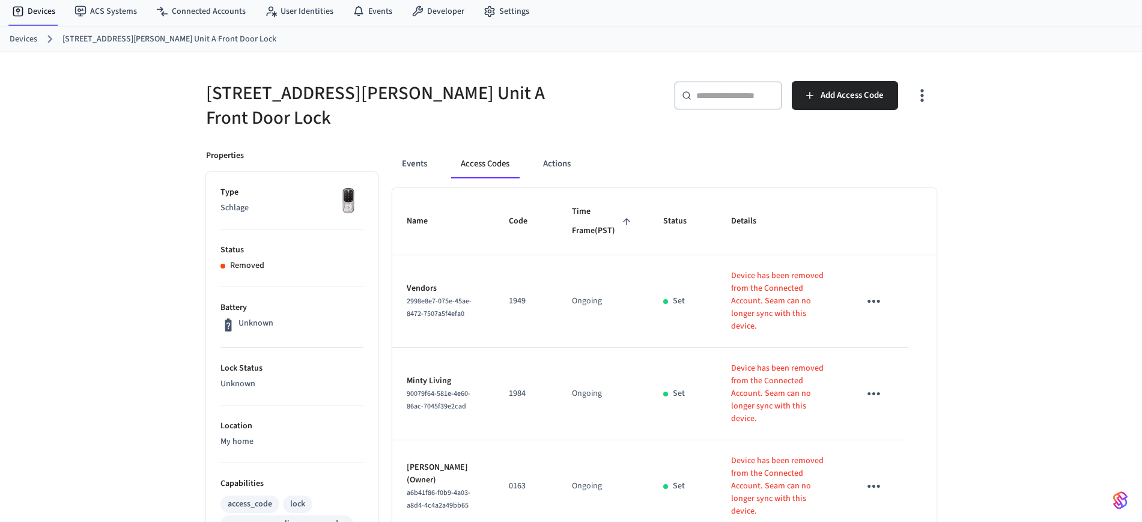
scroll to position [0, 0]
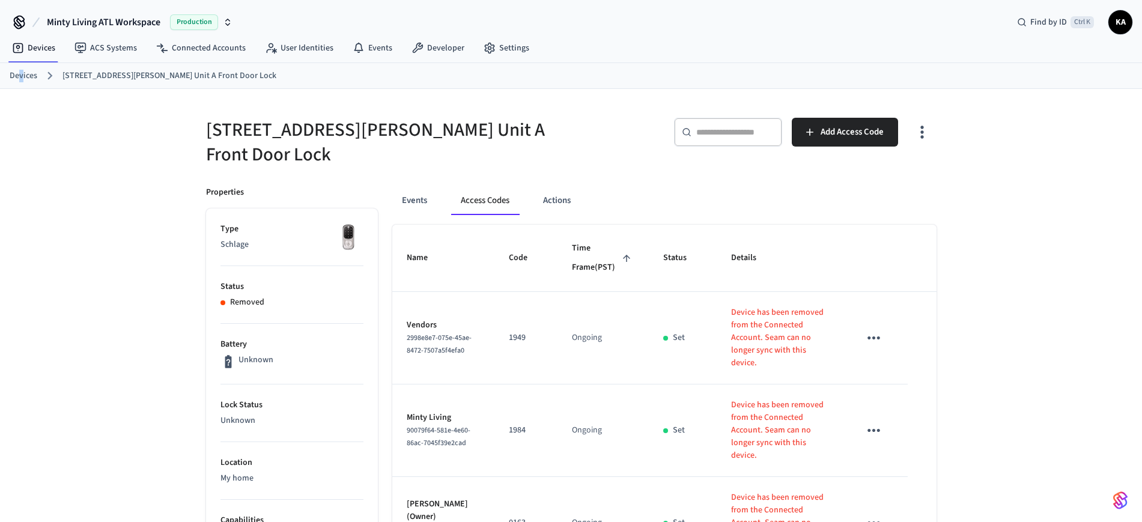
click at [22, 77] on link "Devices" at bounding box center [24, 76] width 28 height 13
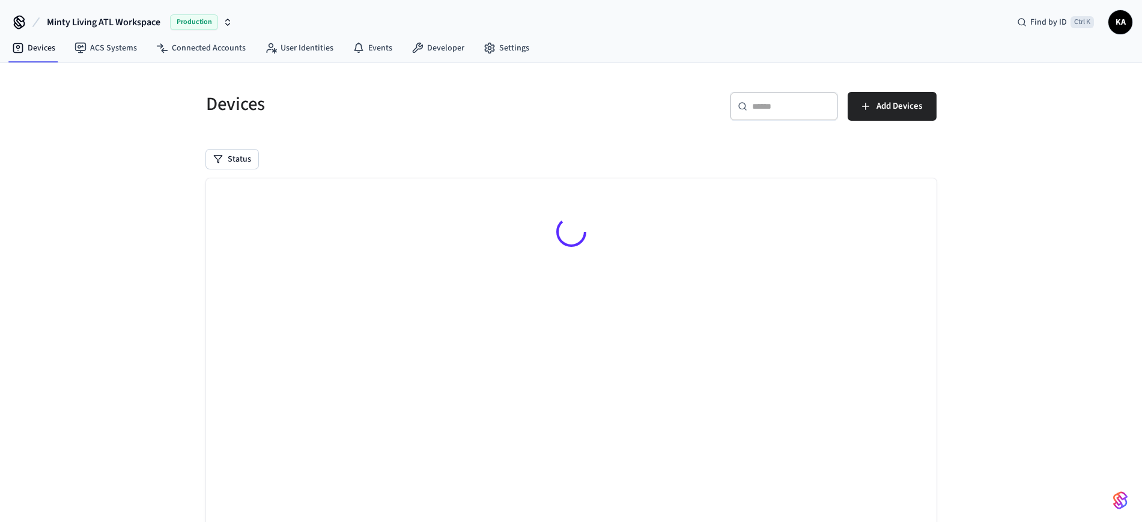
click at [773, 97] on div "​ ​" at bounding box center [784, 106] width 108 height 29
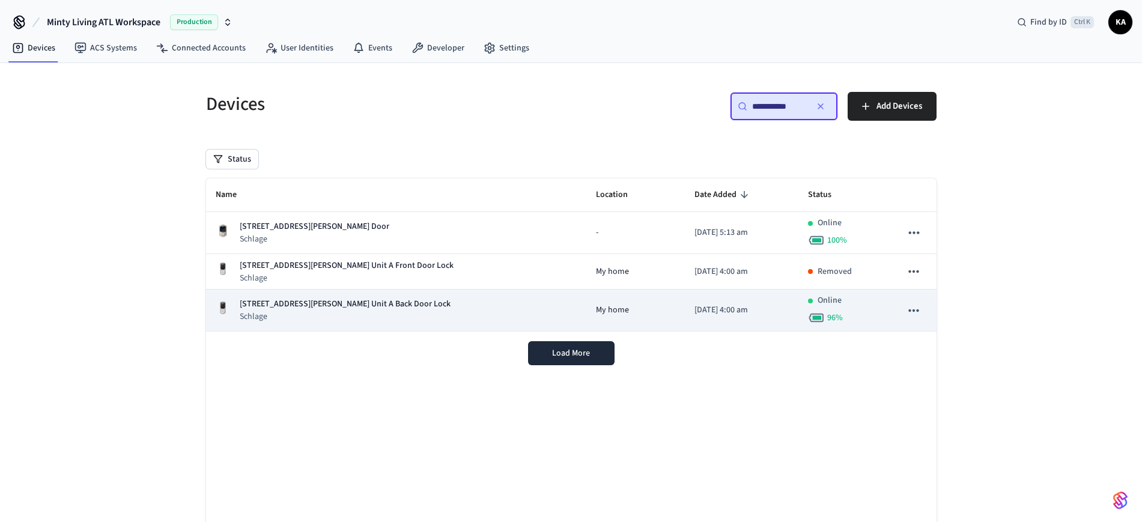
type input "**********"
click at [425, 309] on div "[GEOGRAPHIC_DATA][PERSON_NAME] Unit A Back Door Lock Schlage" at bounding box center [396, 310] width 361 height 25
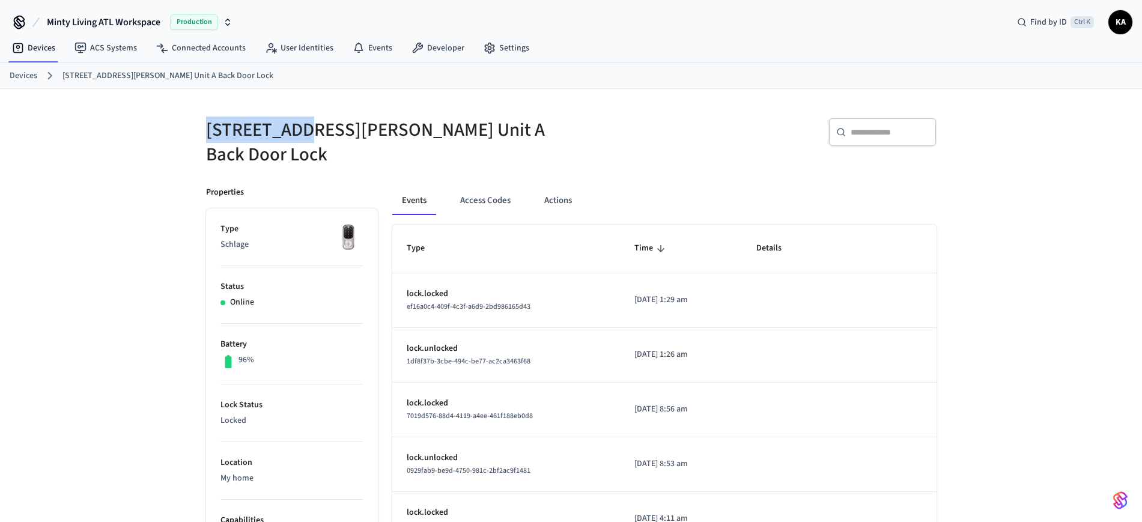
drag, startPoint x: 257, startPoint y: 135, endPoint x: 304, endPoint y: 134, distance: 46.9
click at [304, 134] on div "[STREET_ADDRESS][PERSON_NAME] Unit A Back Door Lock" at bounding box center [378, 135] width 372 height 64
copy h5 "1085 [PERSON_NAME]"
drag, startPoint x: 25, startPoint y: 70, endPoint x: 46, endPoint y: 72, distance: 21.2
click at [25, 68] on ol "Devices 1085 Hardee St NE Unit A Back Door Lock" at bounding box center [576, 76] width 1132 height 16
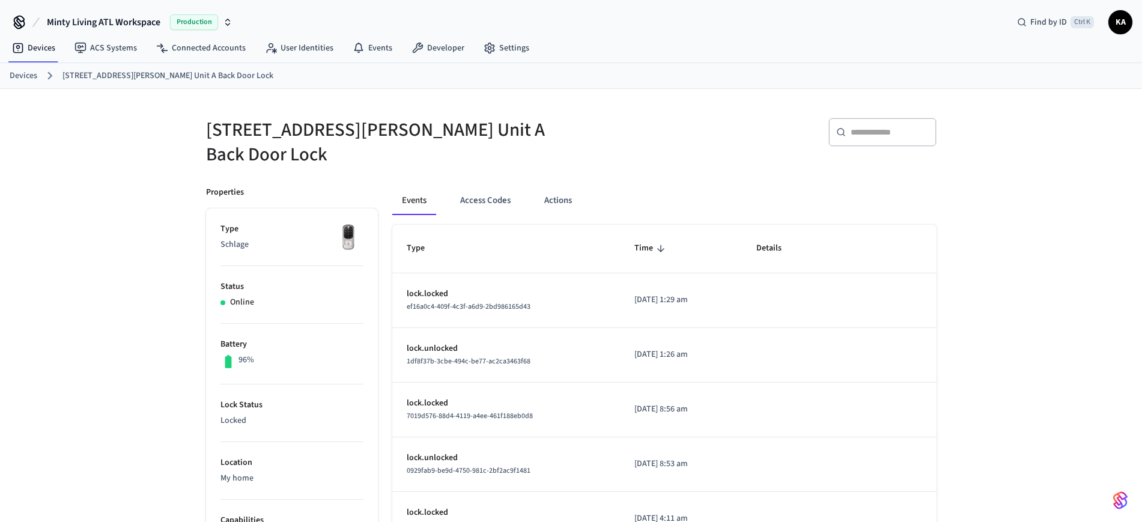
click at [20, 73] on link "Devices" at bounding box center [24, 76] width 28 height 13
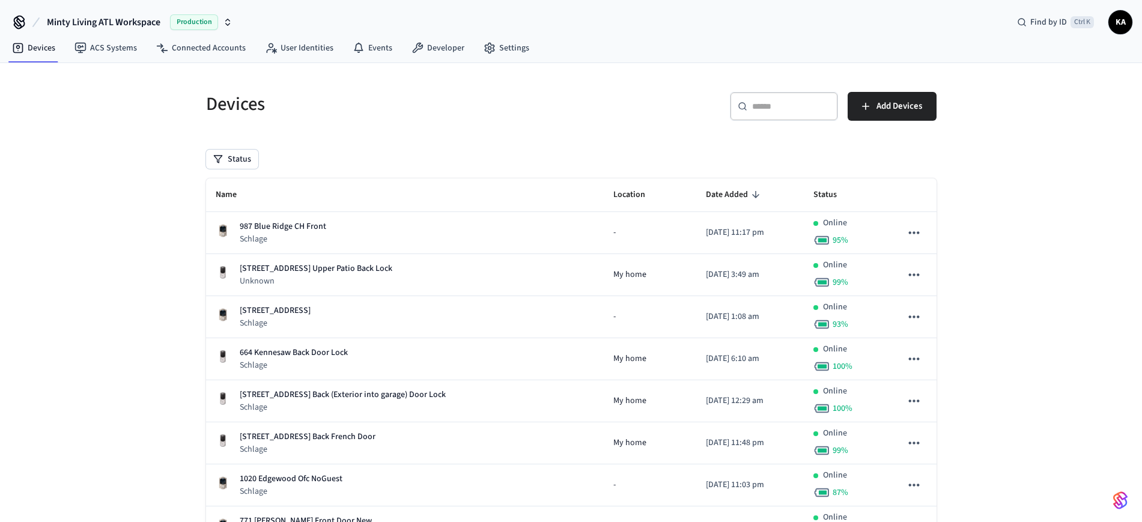
click at [815, 103] on input "text" at bounding box center [791, 106] width 78 height 12
paste input "**********"
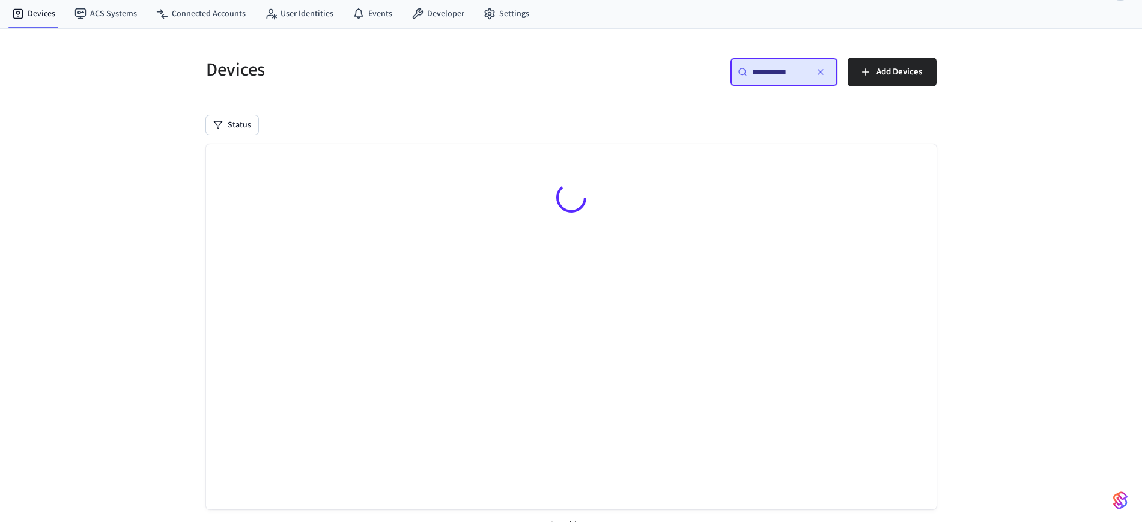
scroll to position [53, 0]
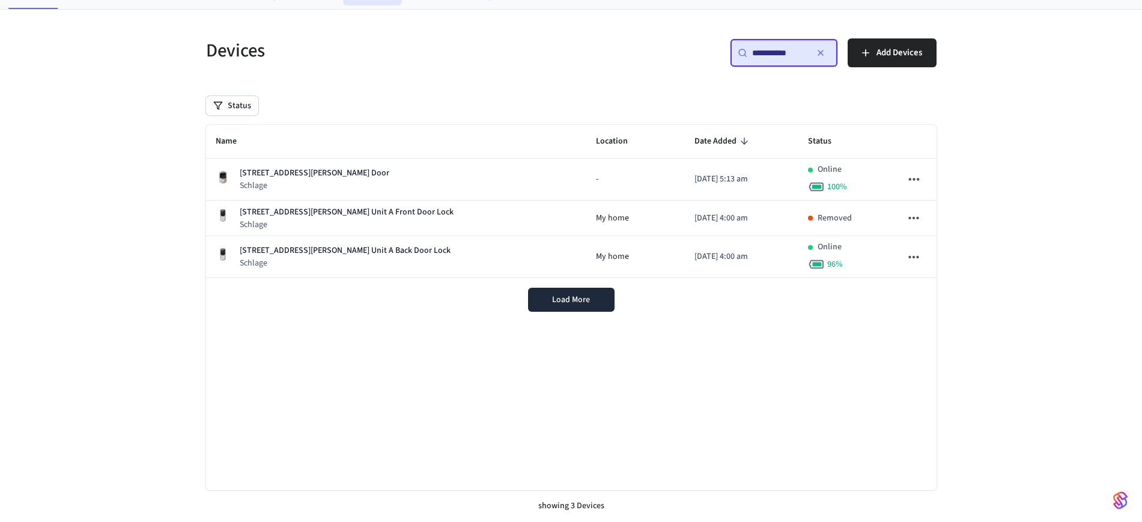
type input "**********"
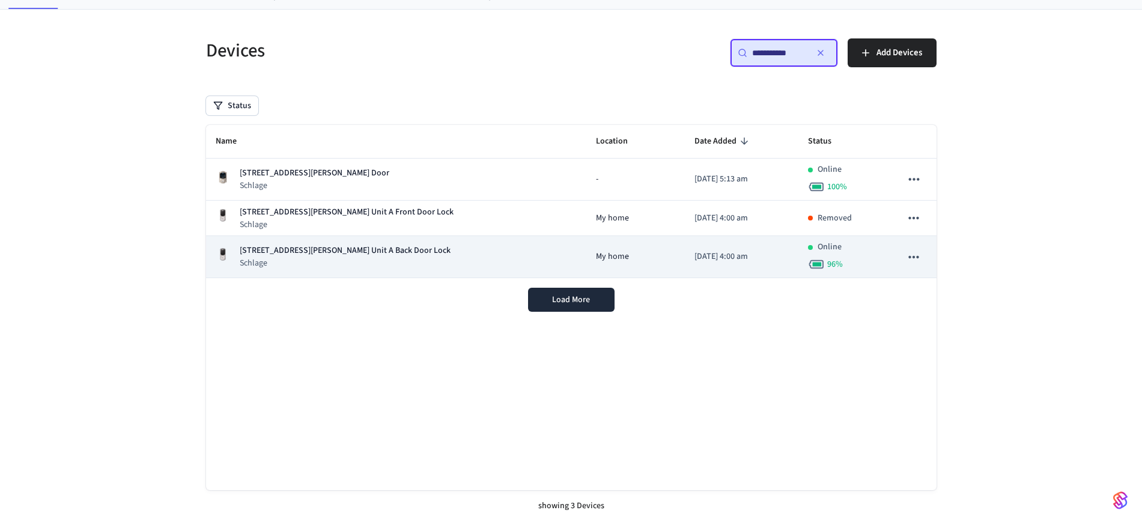
click at [438, 253] on div "[GEOGRAPHIC_DATA][PERSON_NAME] Unit A Back Door Lock Schlage" at bounding box center [396, 257] width 361 height 25
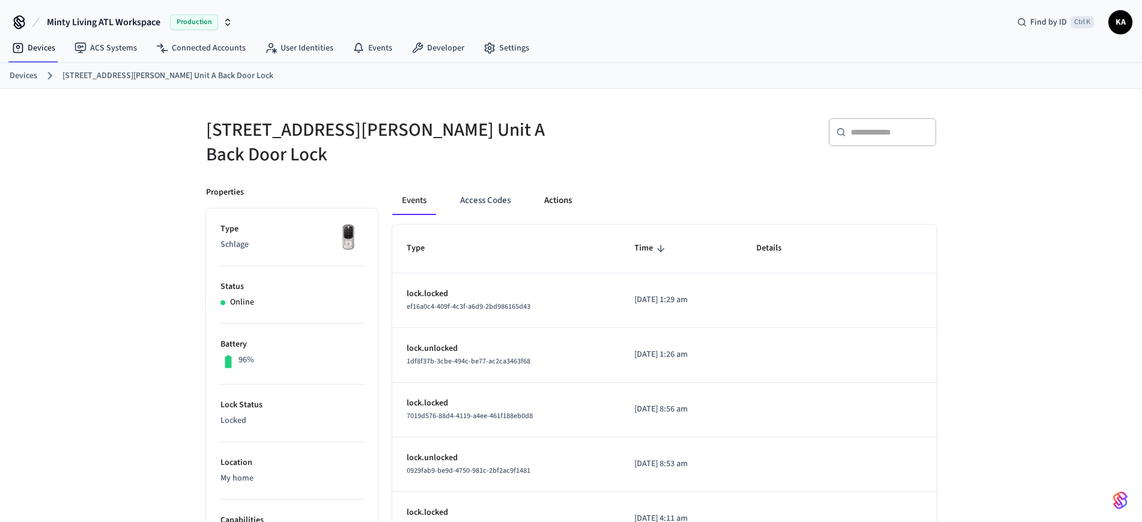
click at [550, 189] on button "Actions" at bounding box center [558, 200] width 47 height 29
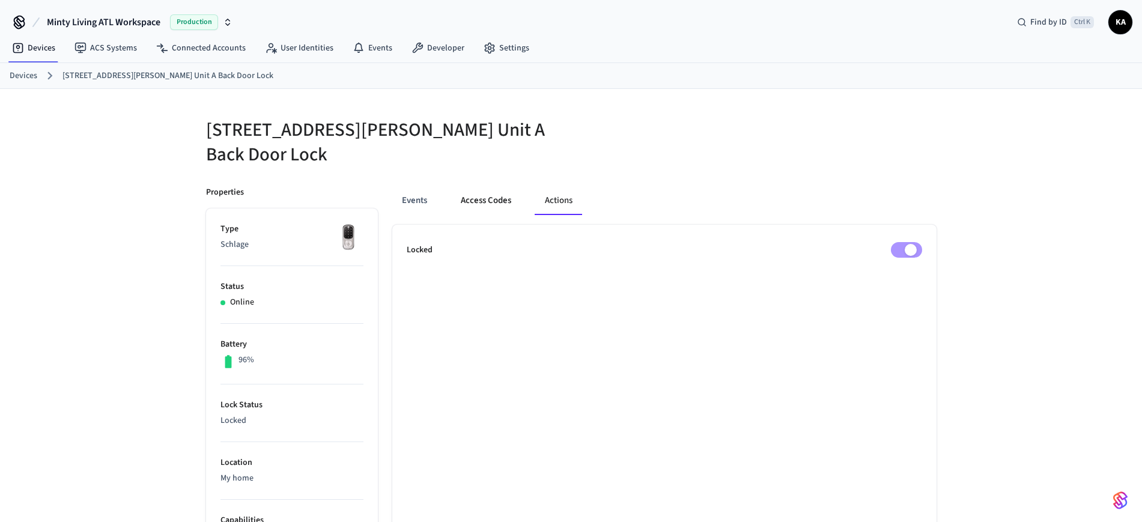
click at [484, 186] on button "Access Codes" at bounding box center [486, 200] width 70 height 29
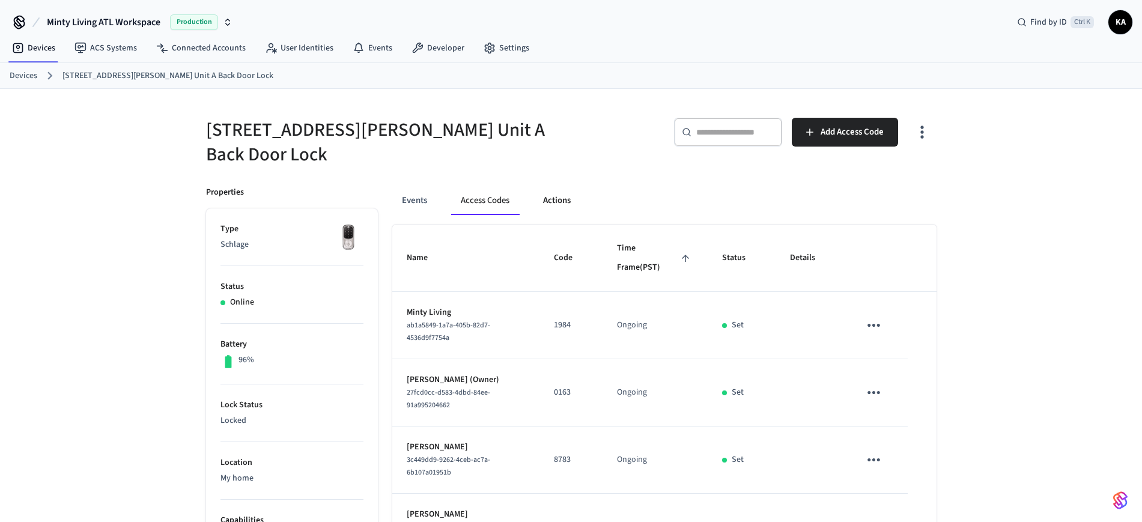
click at [550, 193] on button "Actions" at bounding box center [557, 200] width 47 height 29
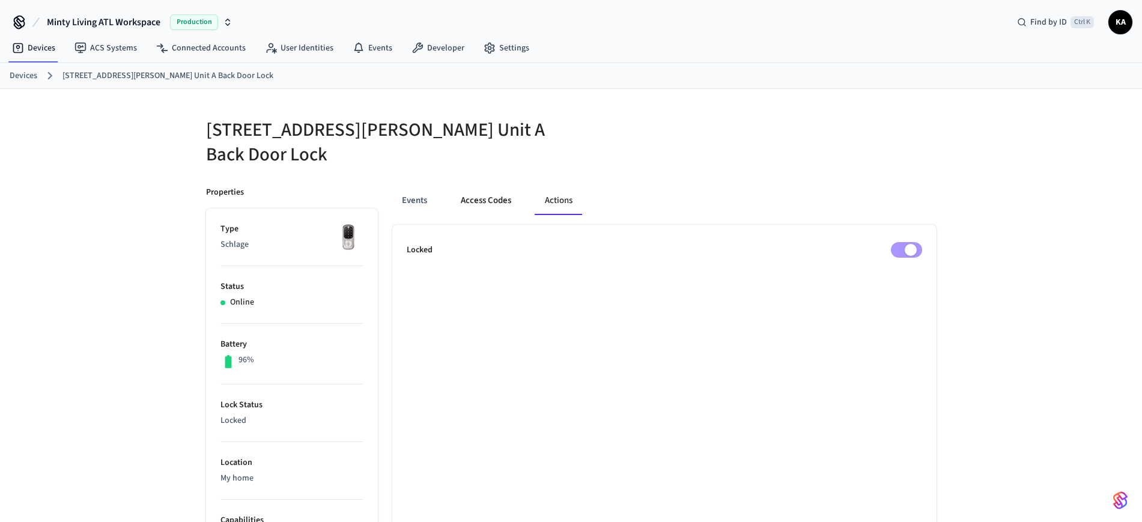
click at [486, 190] on button "Access Codes" at bounding box center [486, 200] width 70 height 29
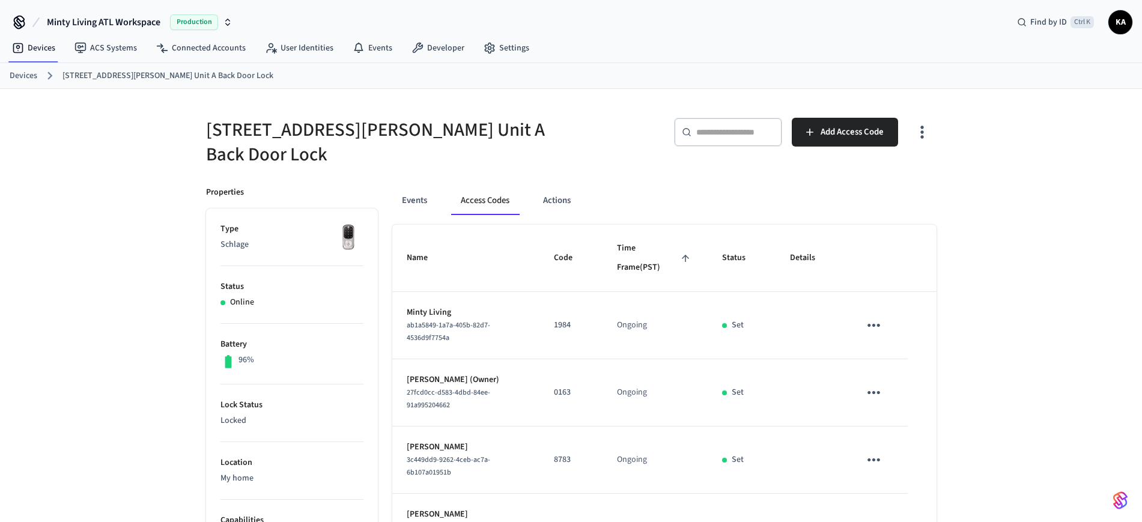
click at [18, 70] on link "Devices" at bounding box center [24, 76] width 28 height 13
